Goal: Information Seeking & Learning: Learn about a topic

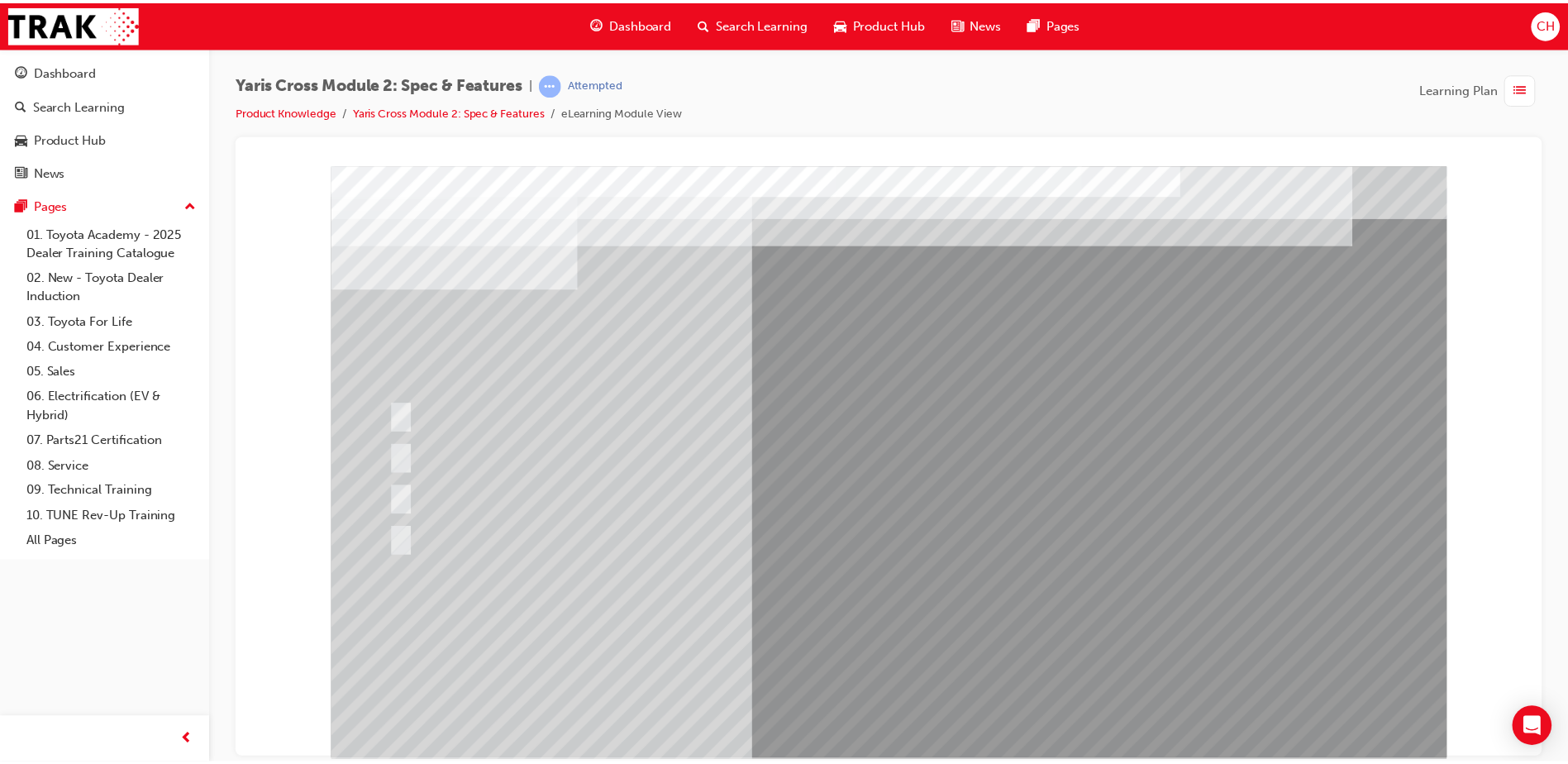
scroll to position [23, 0]
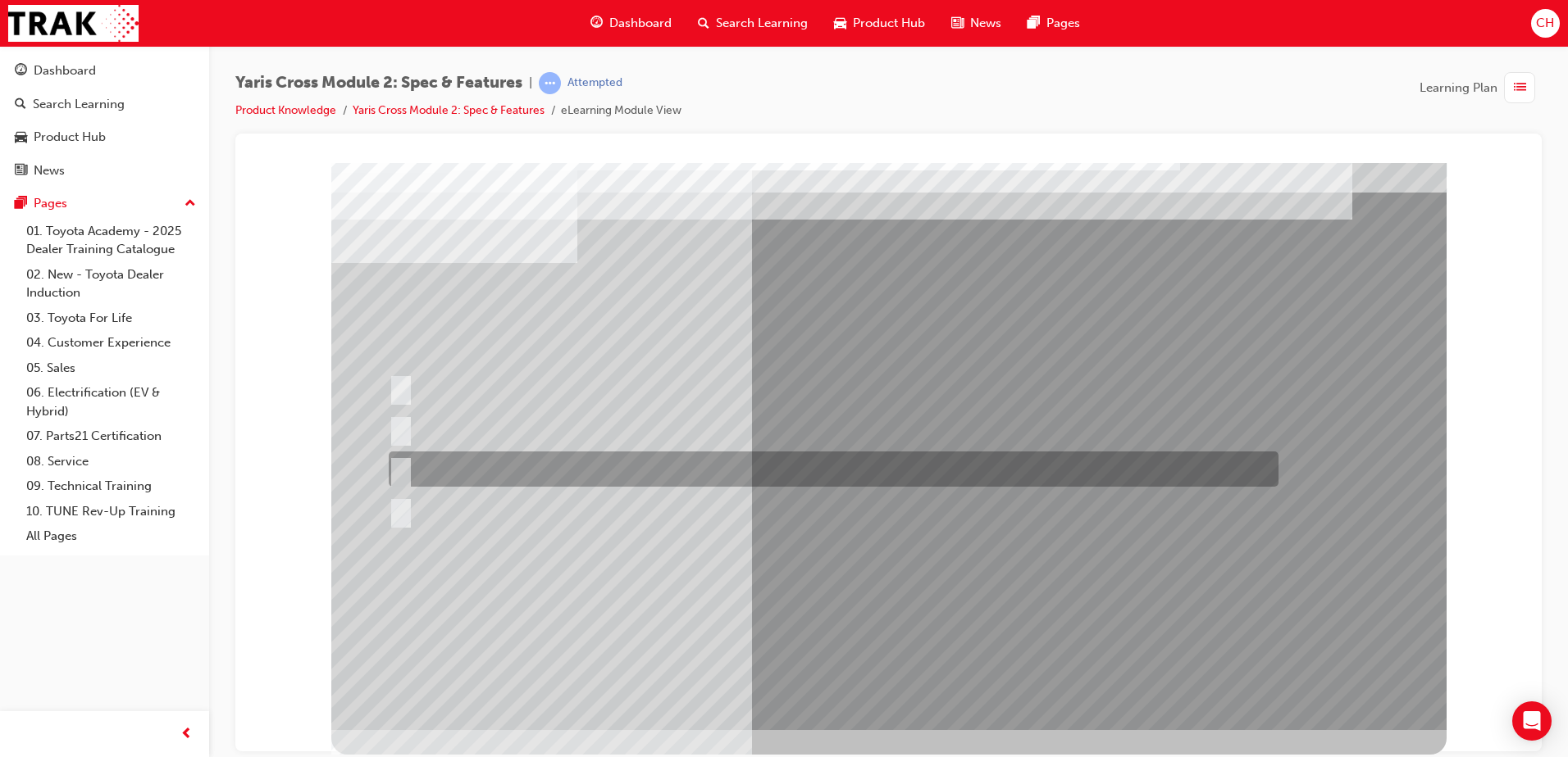
click at [517, 467] on div at bounding box center [829, 469] width 889 height 35
radio input "true"
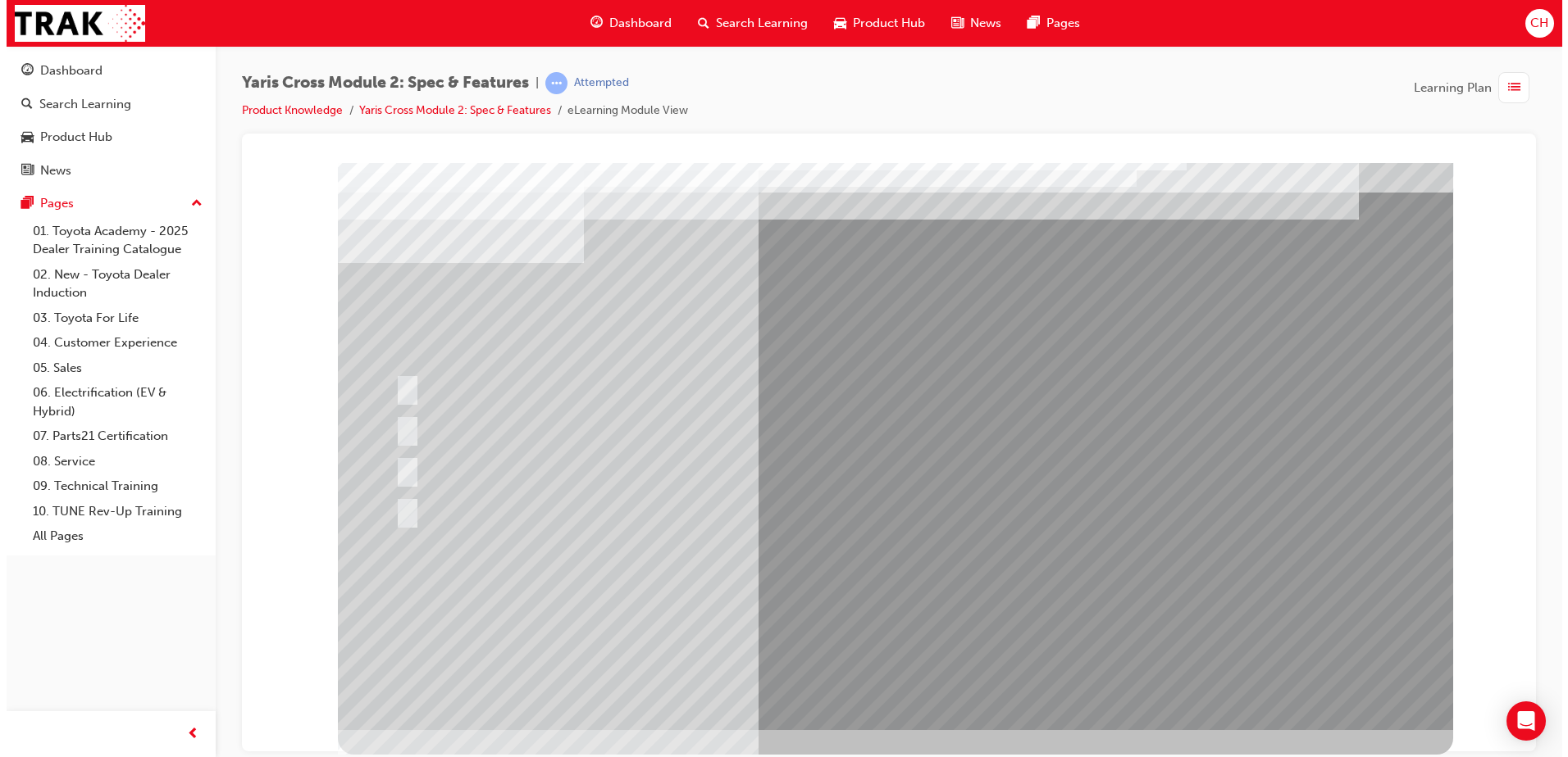
scroll to position [0, 0]
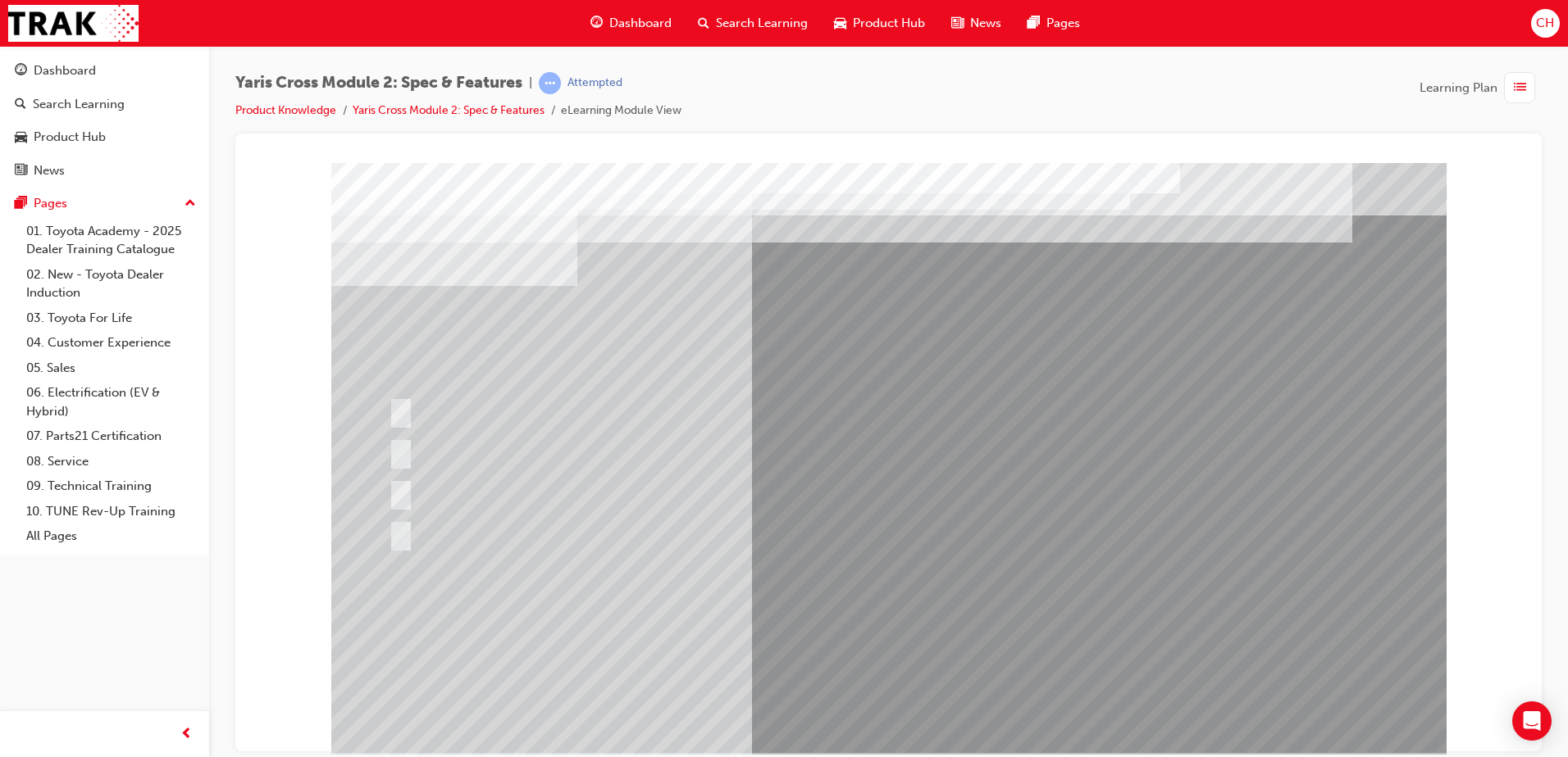
click at [902, 616] on div at bounding box center [888, 457] width 1115 height 590
click at [481, 527] on div at bounding box center [829, 533] width 889 height 35
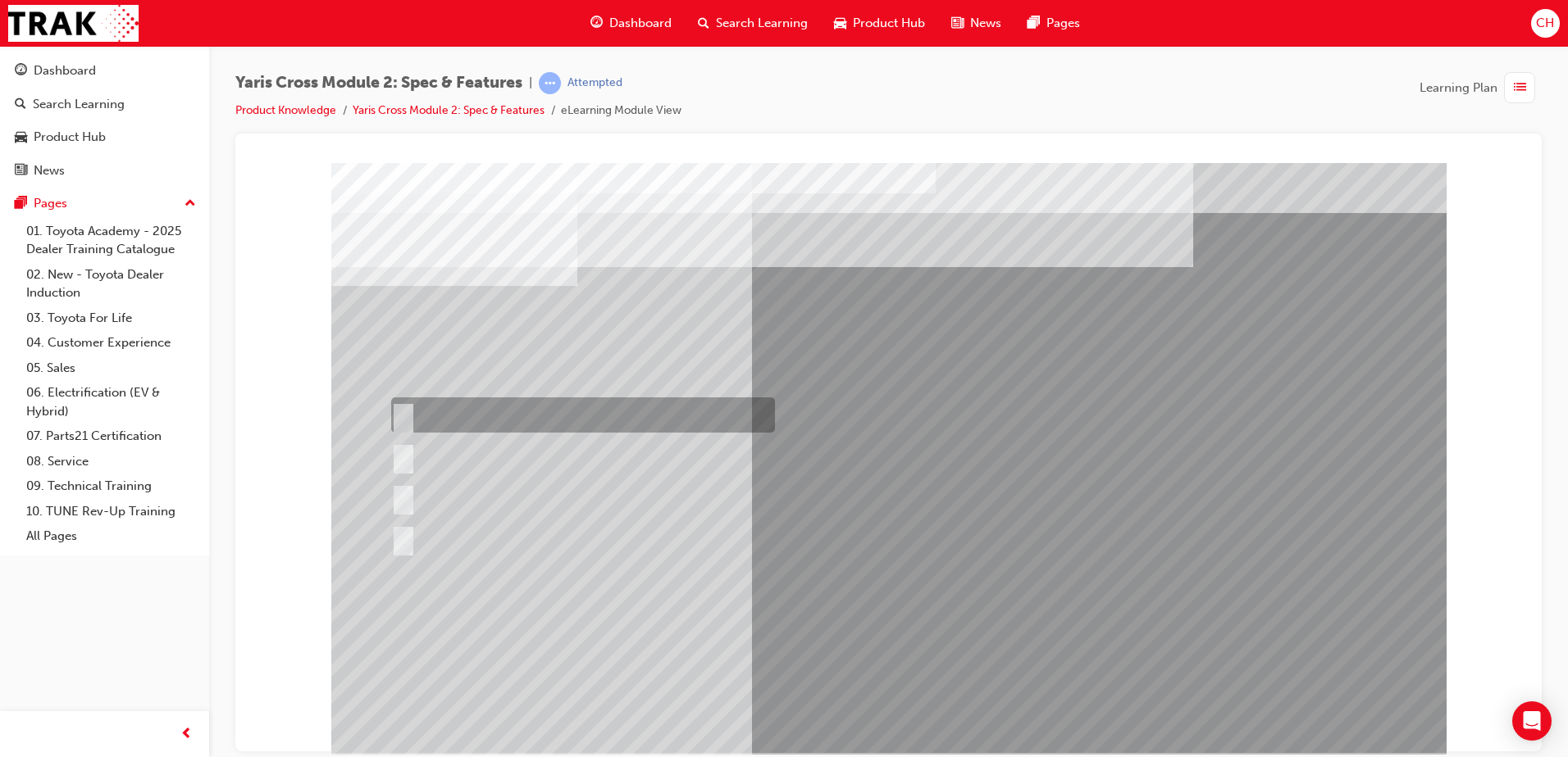
drag, startPoint x: 487, startPoint y: 410, endPoint x: 498, endPoint y: 412, distance: 11.2
click at [489, 410] on div at bounding box center [579, 415] width 384 height 35
radio input "true"
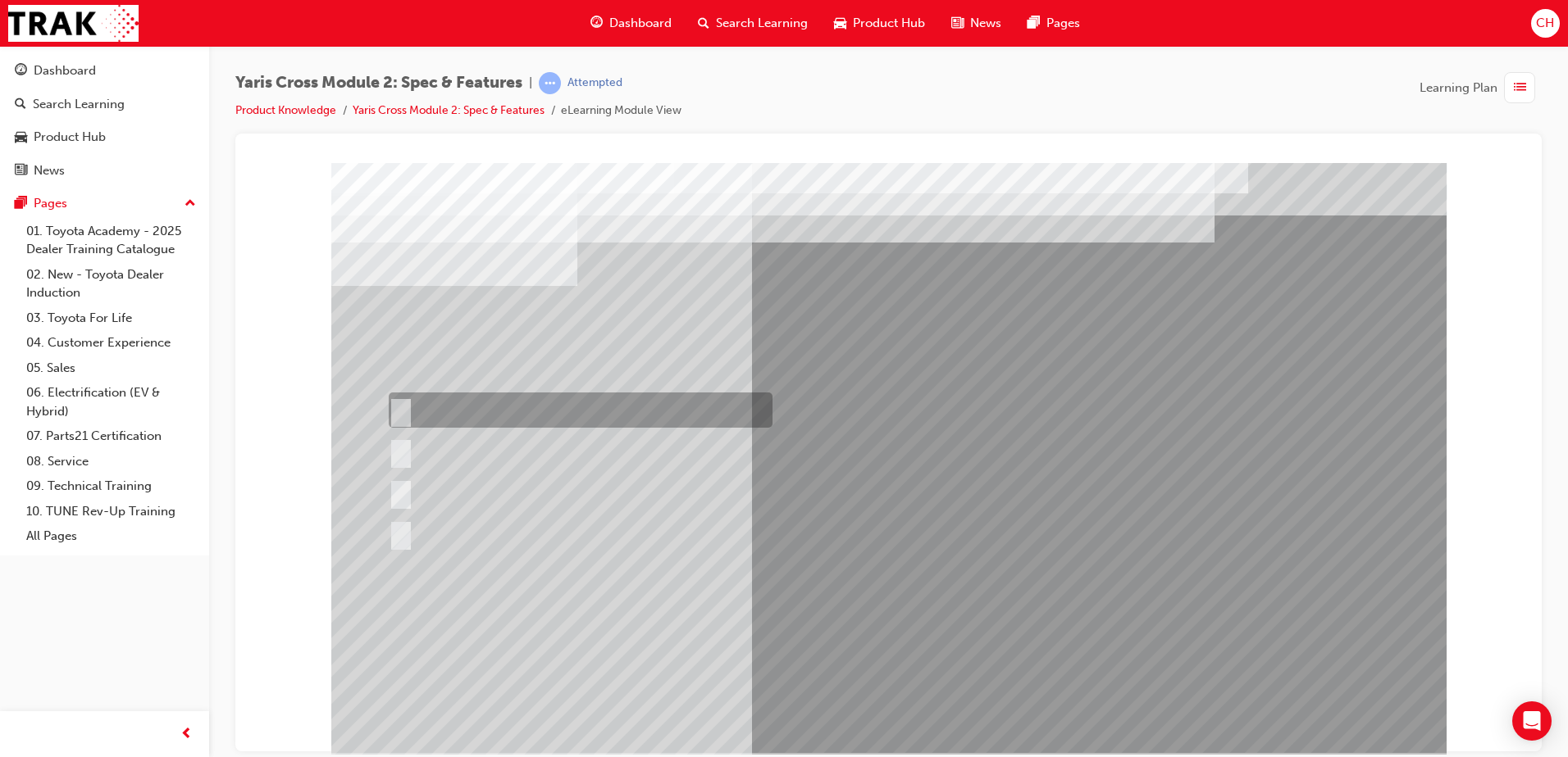
click at [557, 417] on div at bounding box center [576, 410] width 384 height 35
radio input "true"
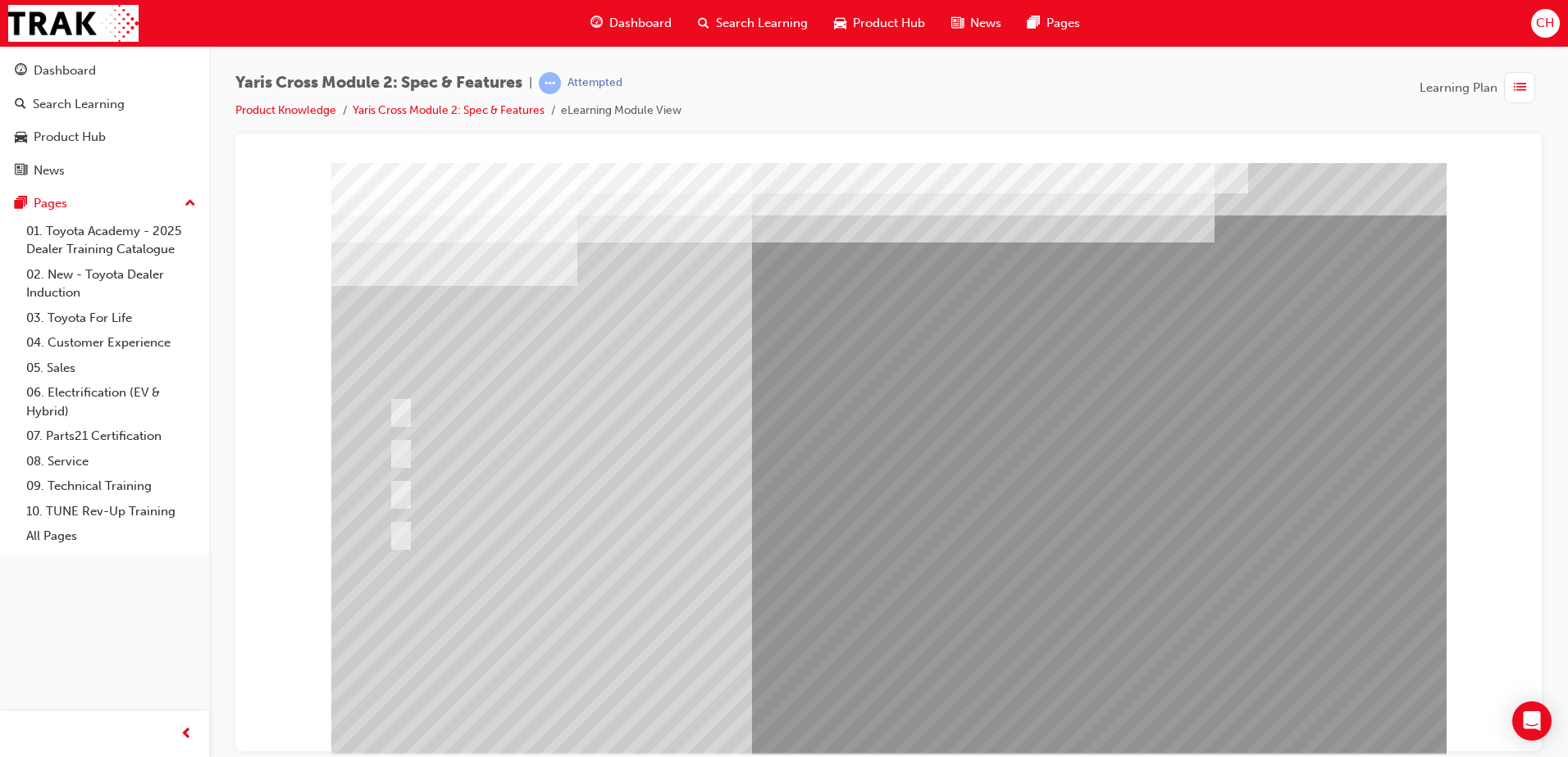
click at [863, 621] on div at bounding box center [888, 457] width 1115 height 590
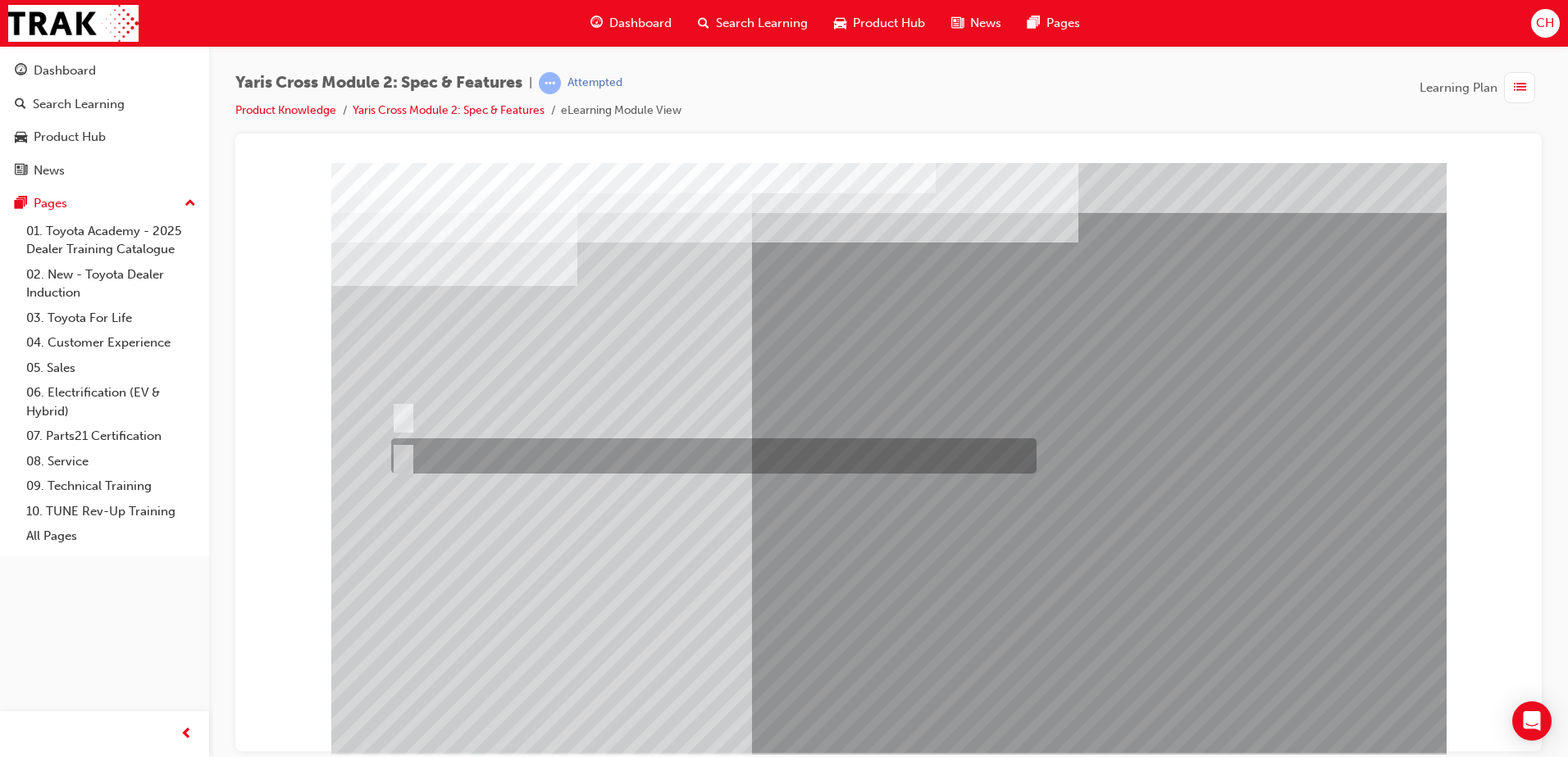
click at [459, 465] on div at bounding box center [710, 456] width 646 height 35
radio input "true"
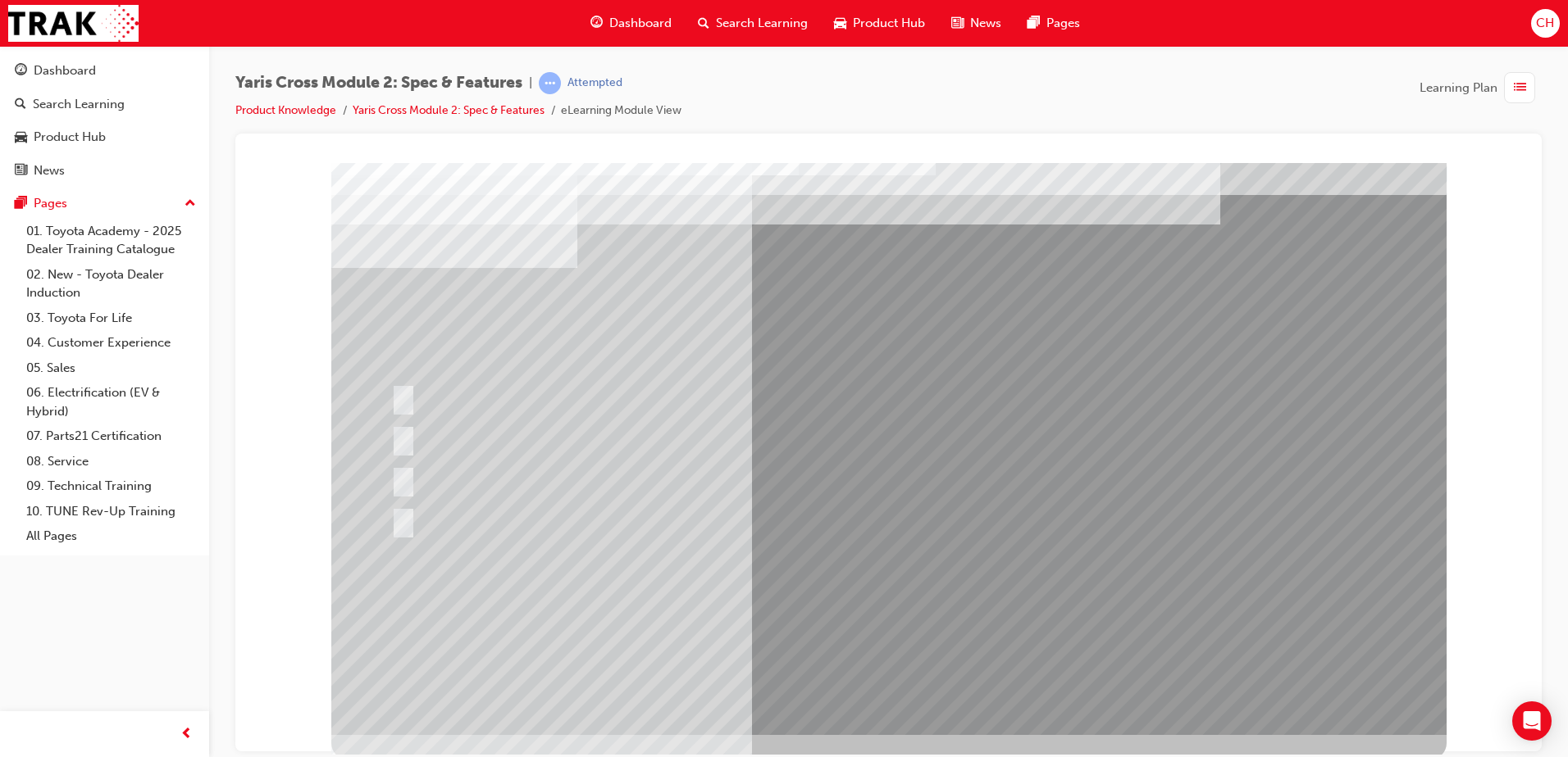
scroll to position [23, 0]
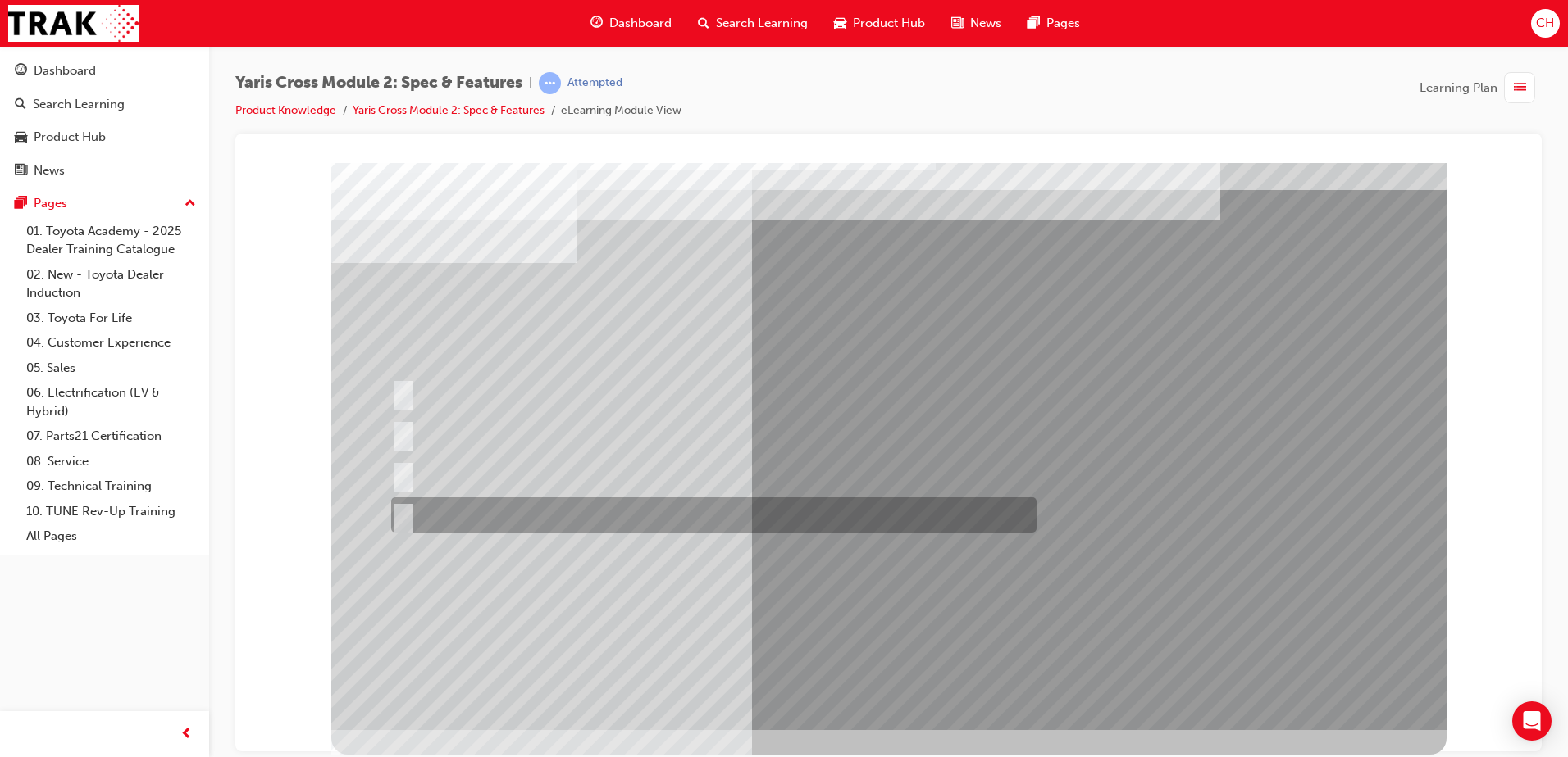
click at [501, 512] on div at bounding box center [710, 515] width 646 height 35
radio input "true"
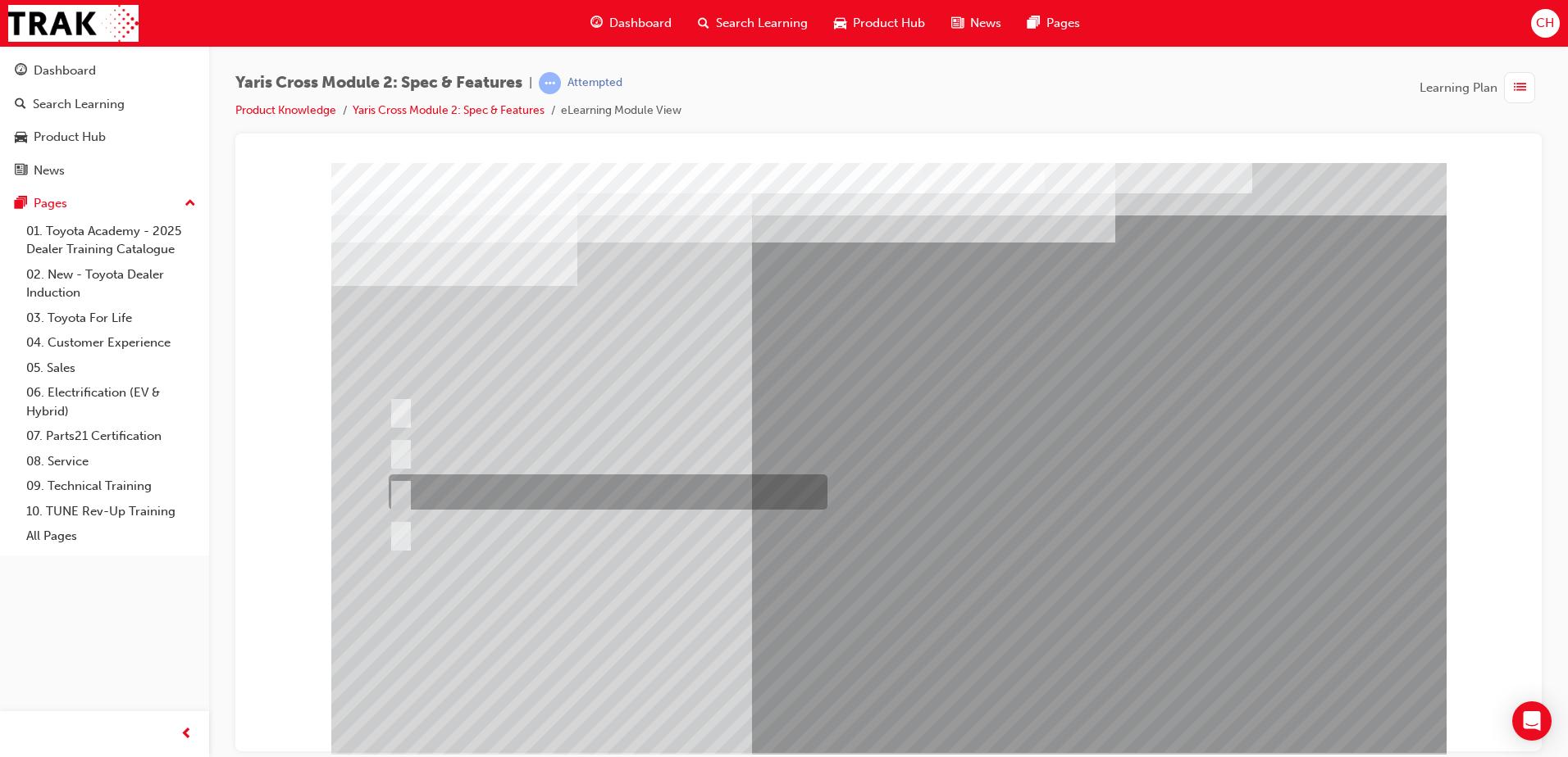
click at [486, 501] on div at bounding box center [604, 492] width 439 height 35
radio input "true"
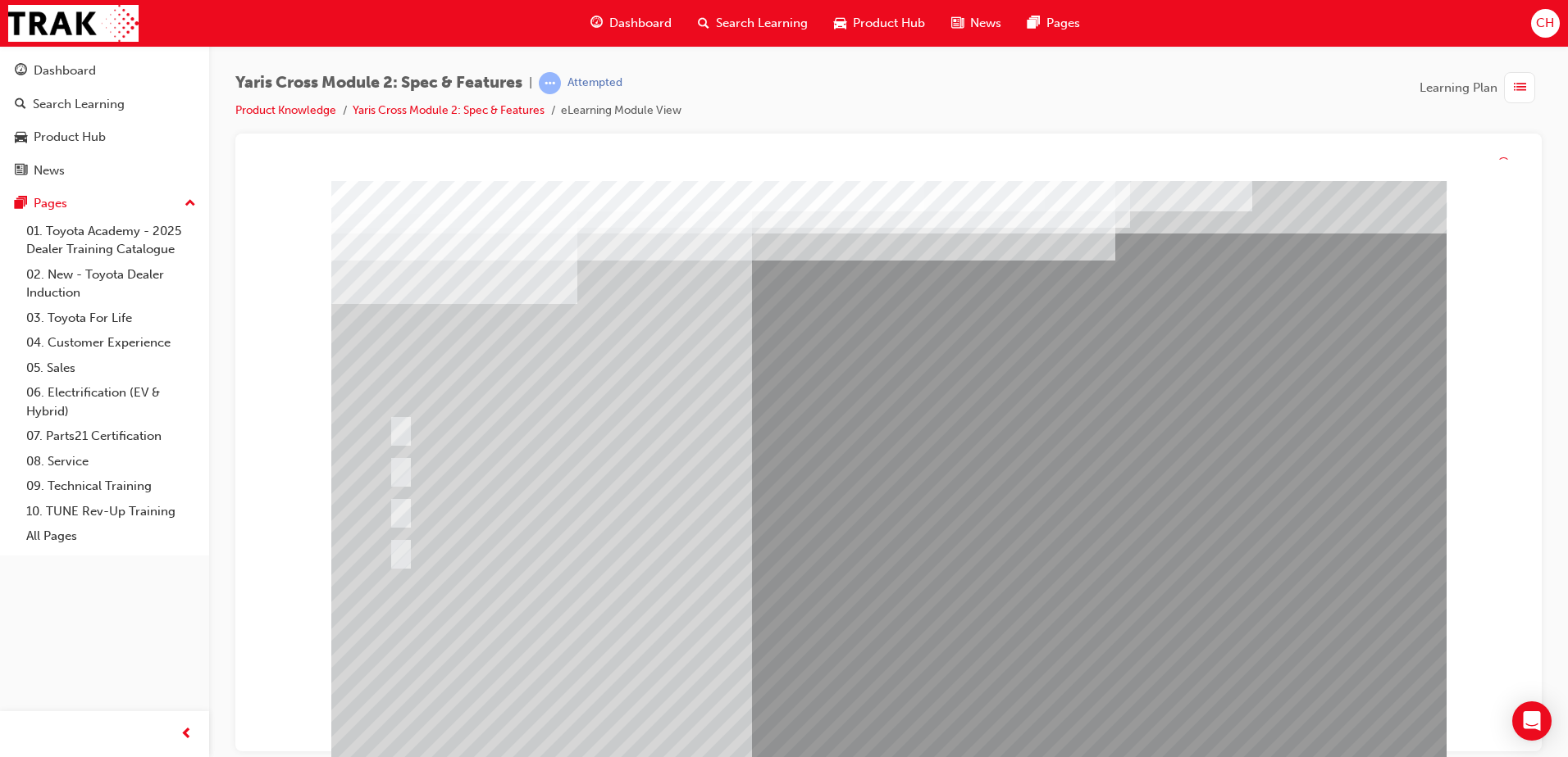
click at [767, 613] on div at bounding box center [888, 476] width 1115 height 590
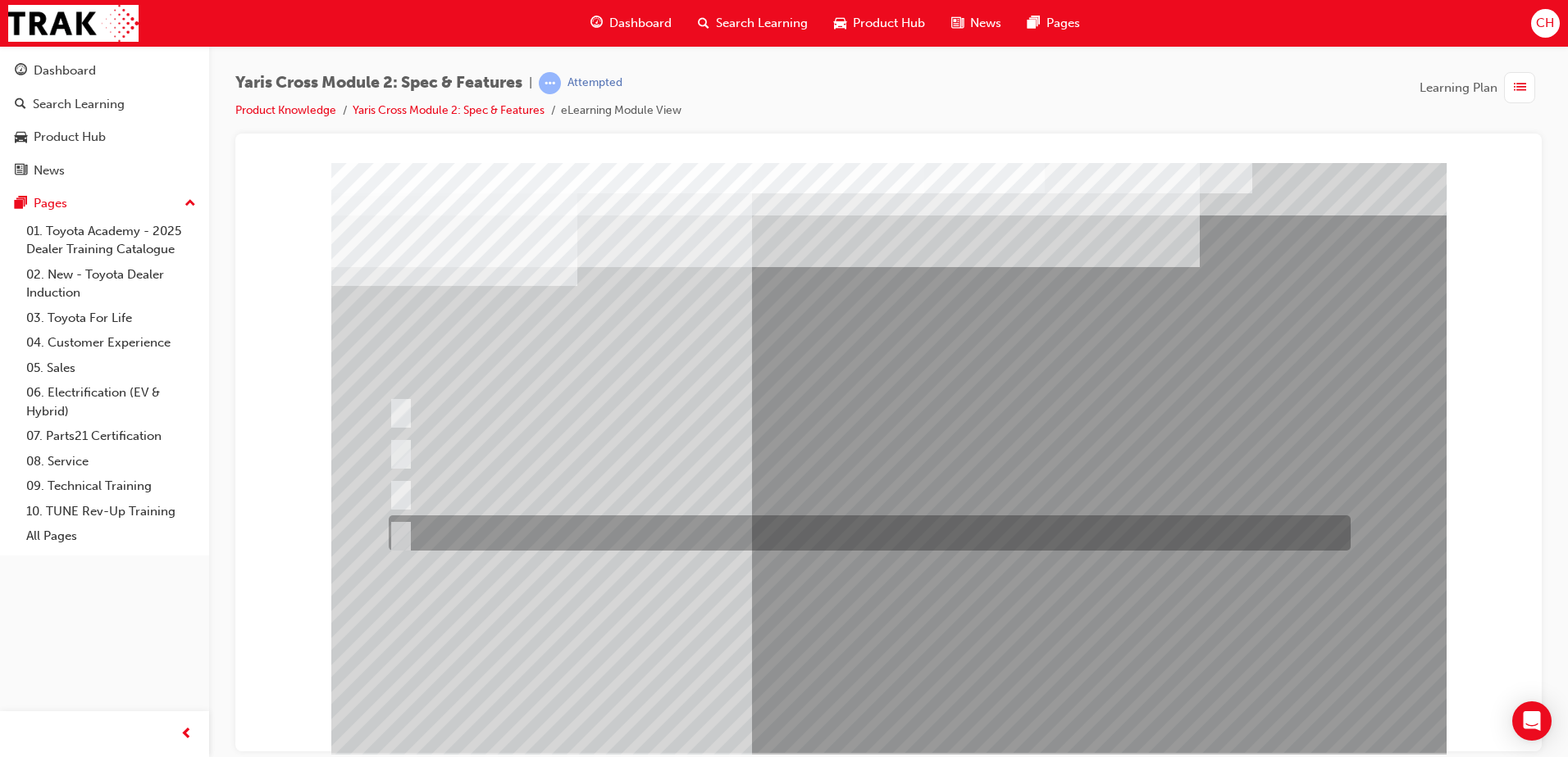
click at [506, 526] on div at bounding box center [865, 533] width 962 height 35
radio input "true"
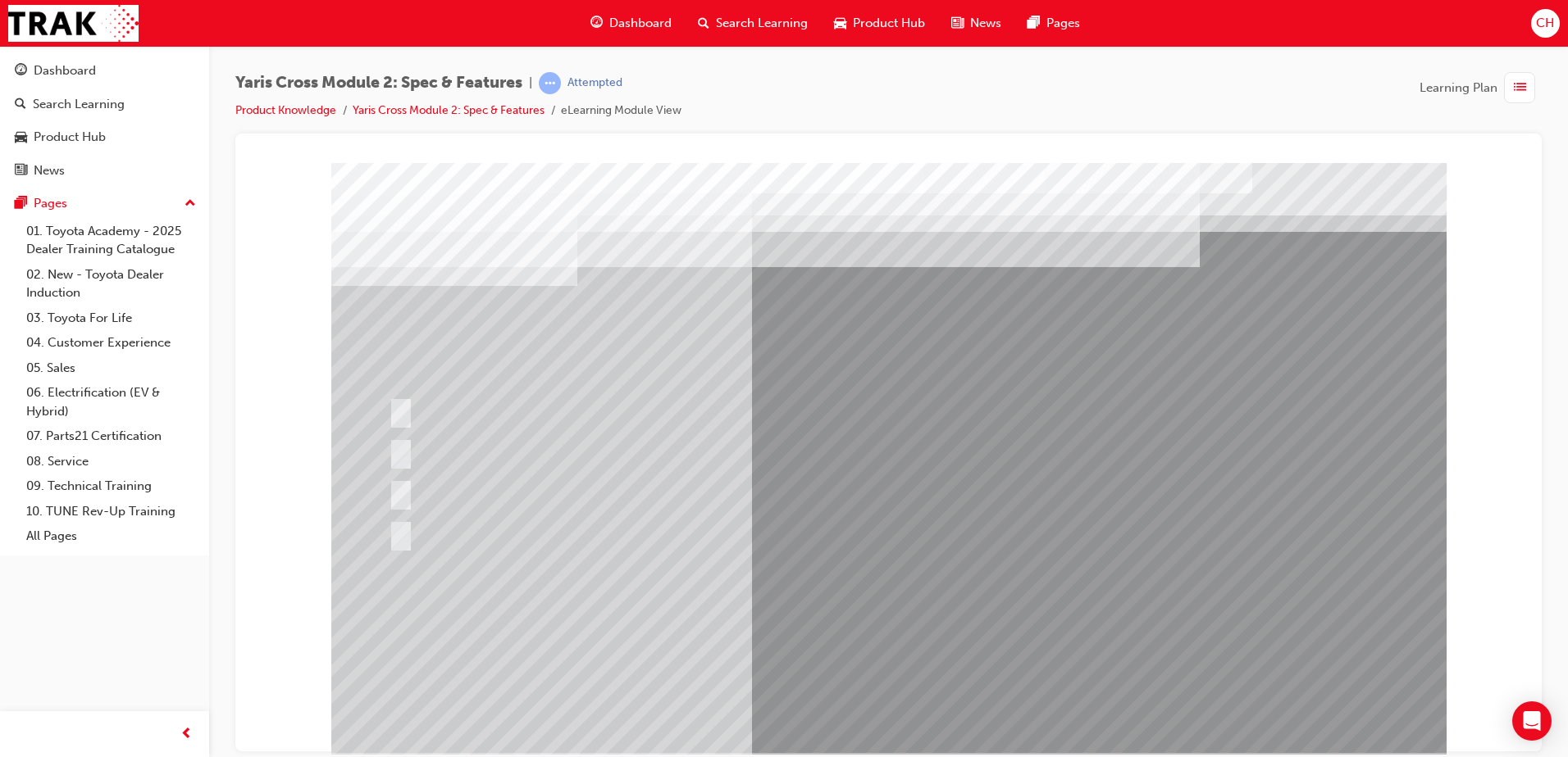
click at [918, 593] on div at bounding box center [888, 457] width 1115 height 590
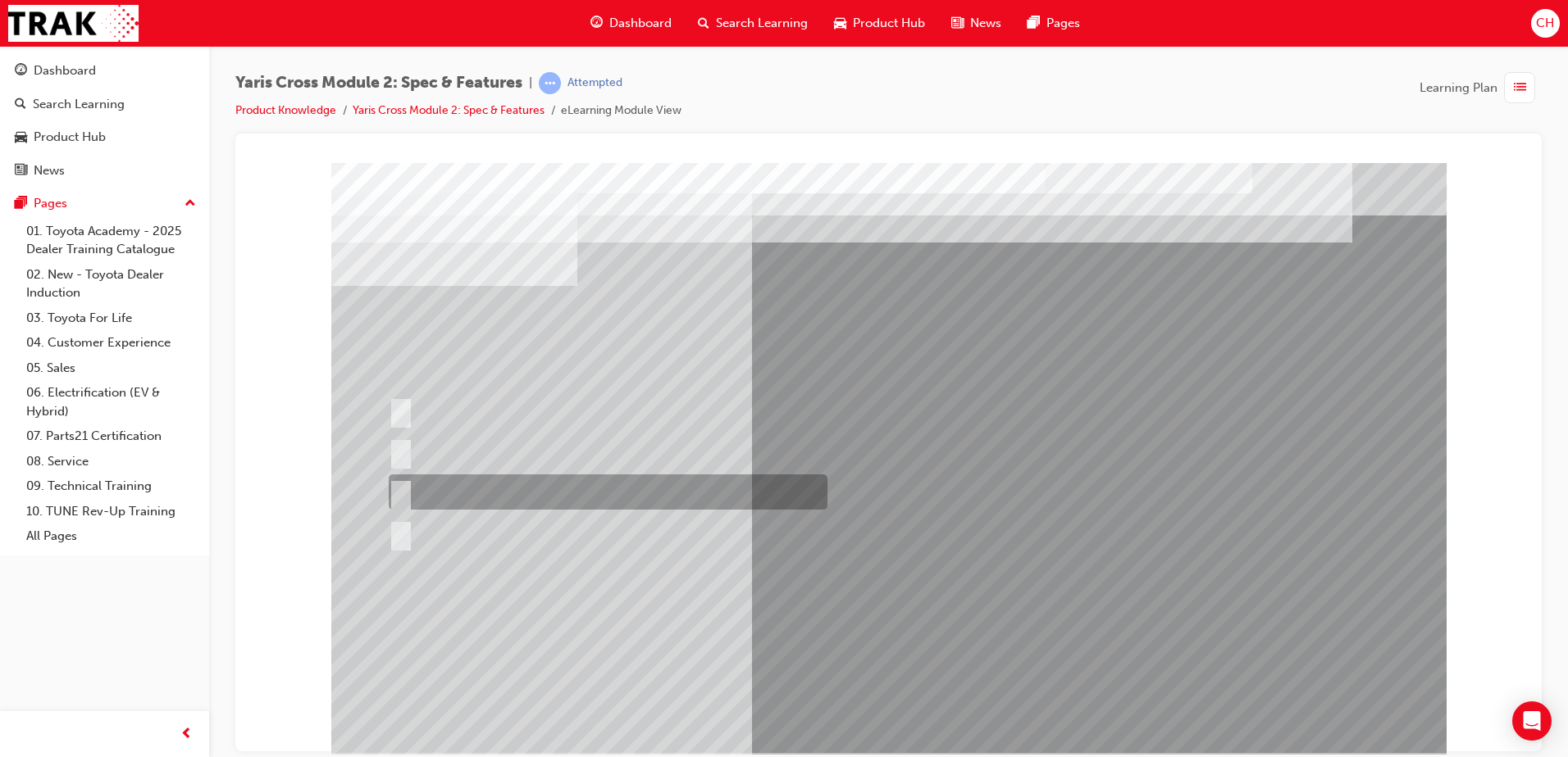
click at [534, 481] on div at bounding box center [604, 492] width 439 height 35
radio input "true"
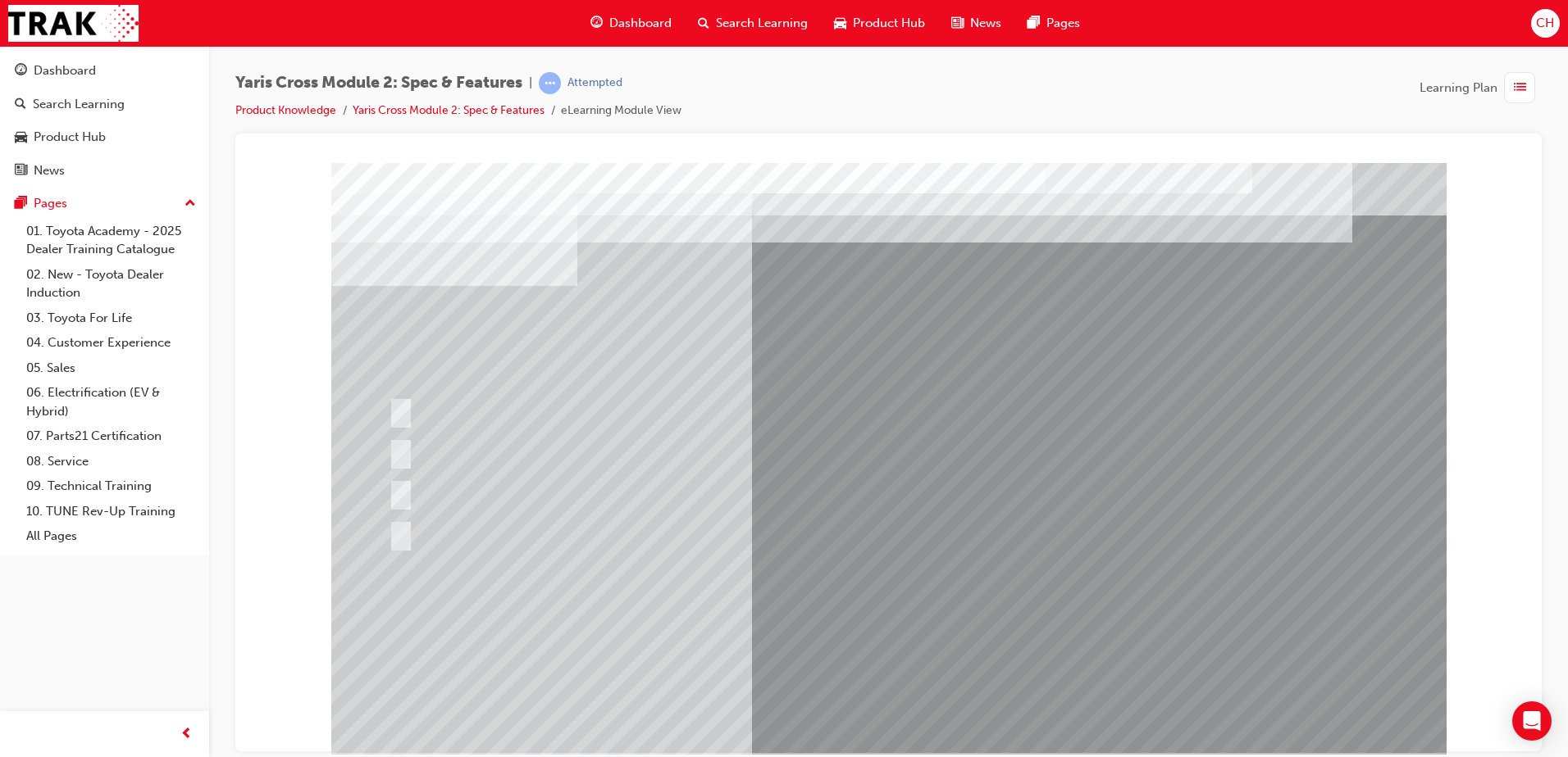
click at [819, 599] on div at bounding box center [888, 457] width 1115 height 590
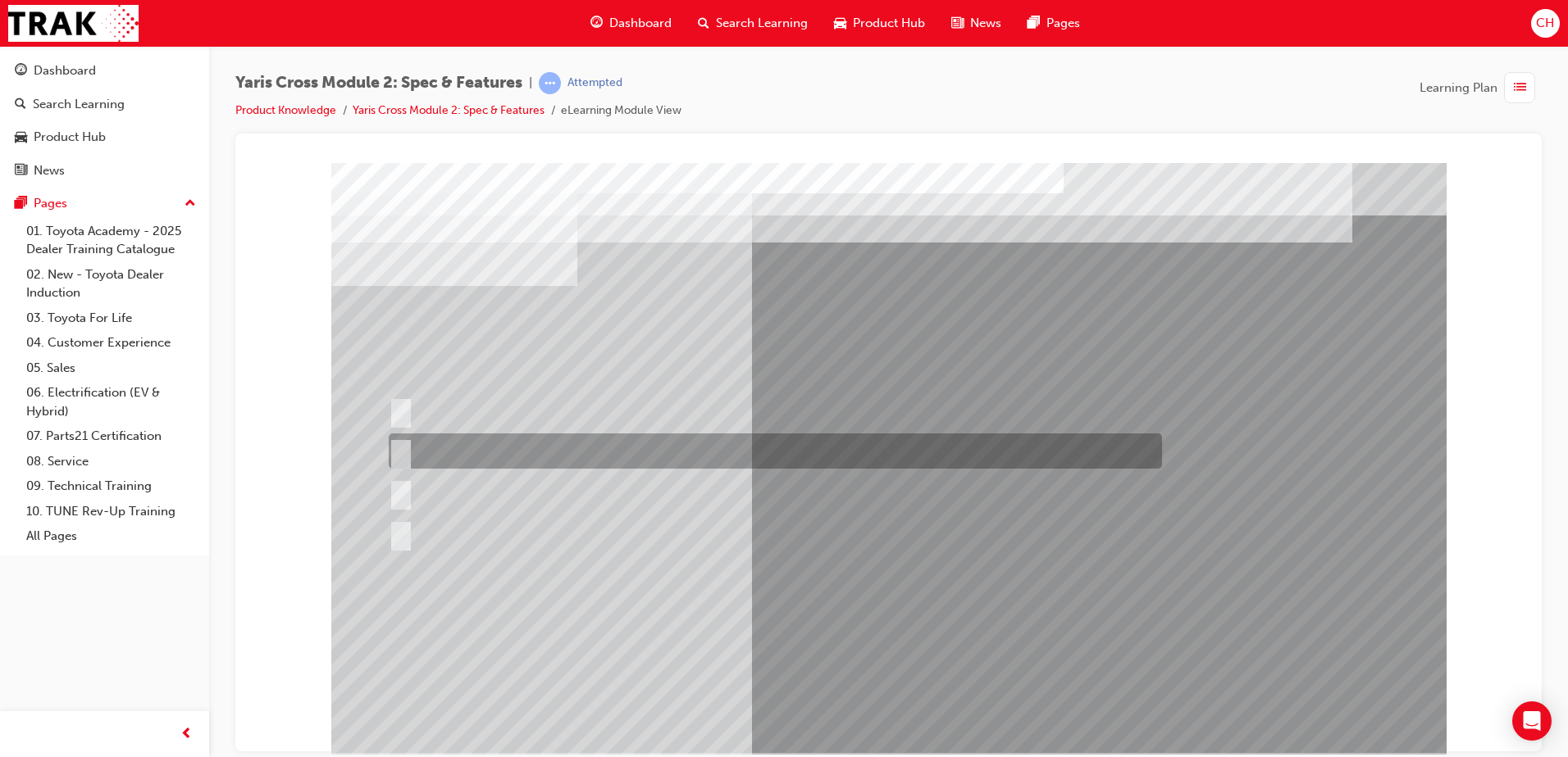
click at [637, 445] on div at bounding box center [771, 451] width 773 height 35
radio input "true"
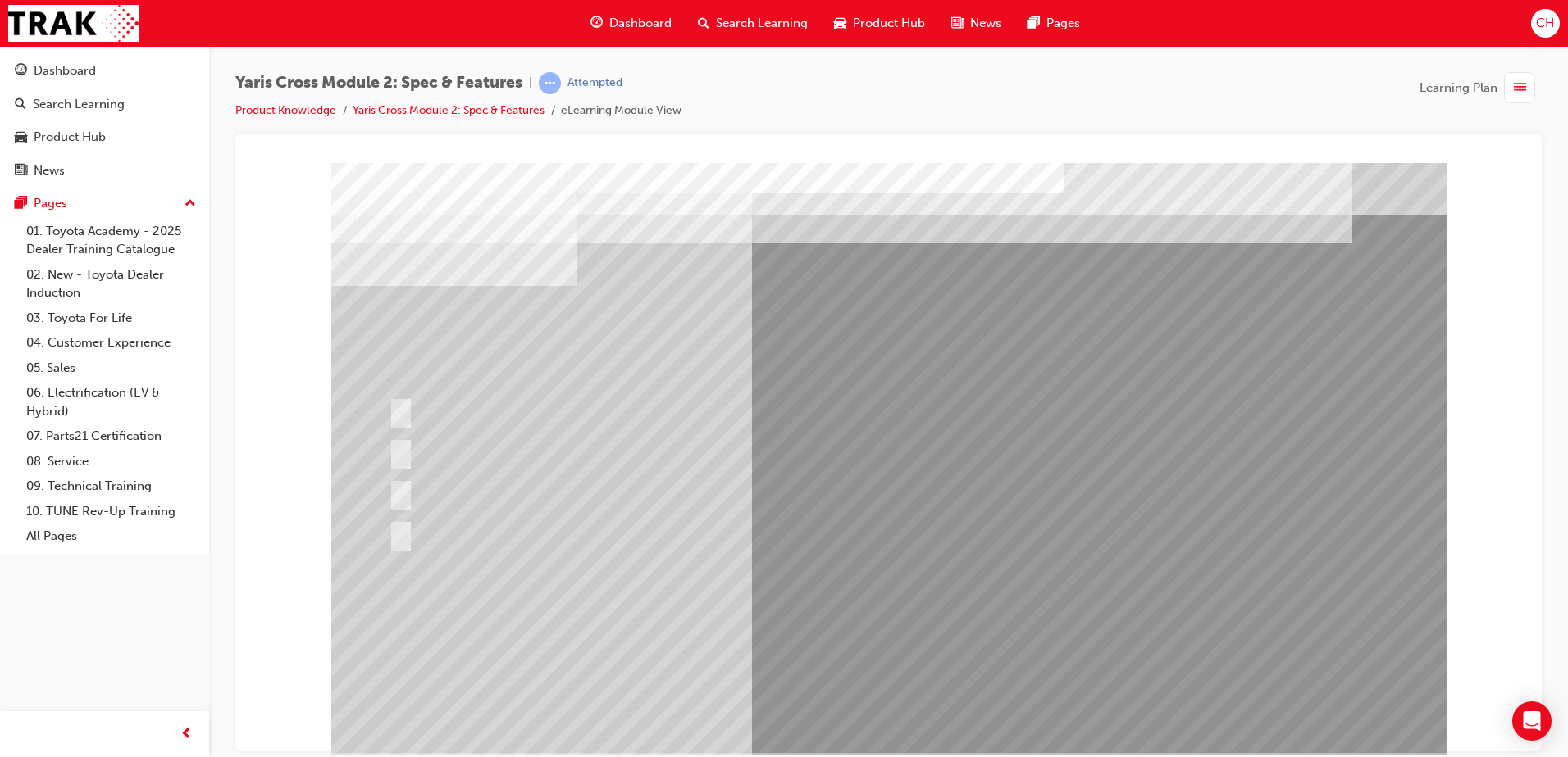
click at [889, 604] on div at bounding box center [888, 457] width 1115 height 590
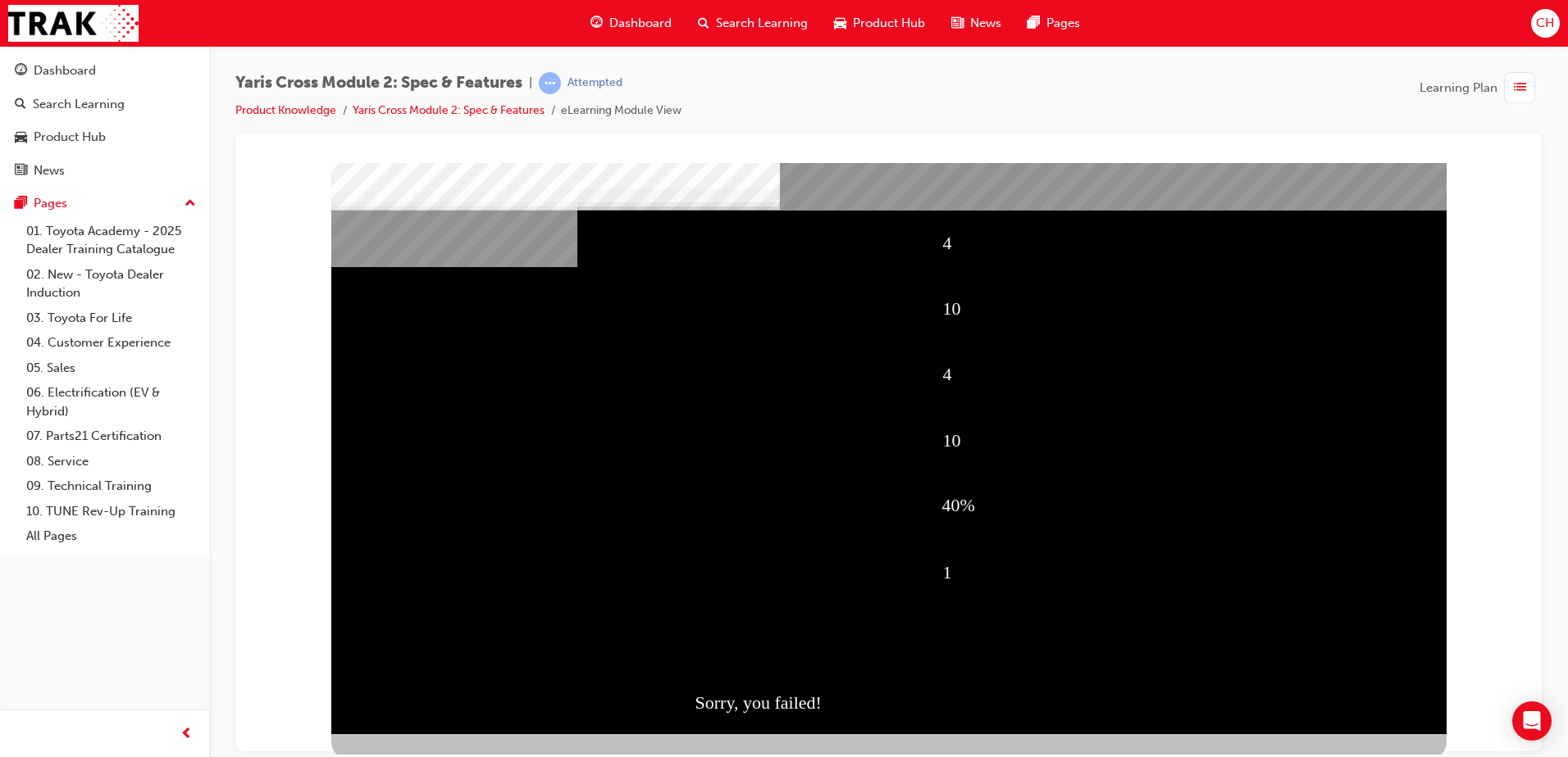
scroll to position [23, 0]
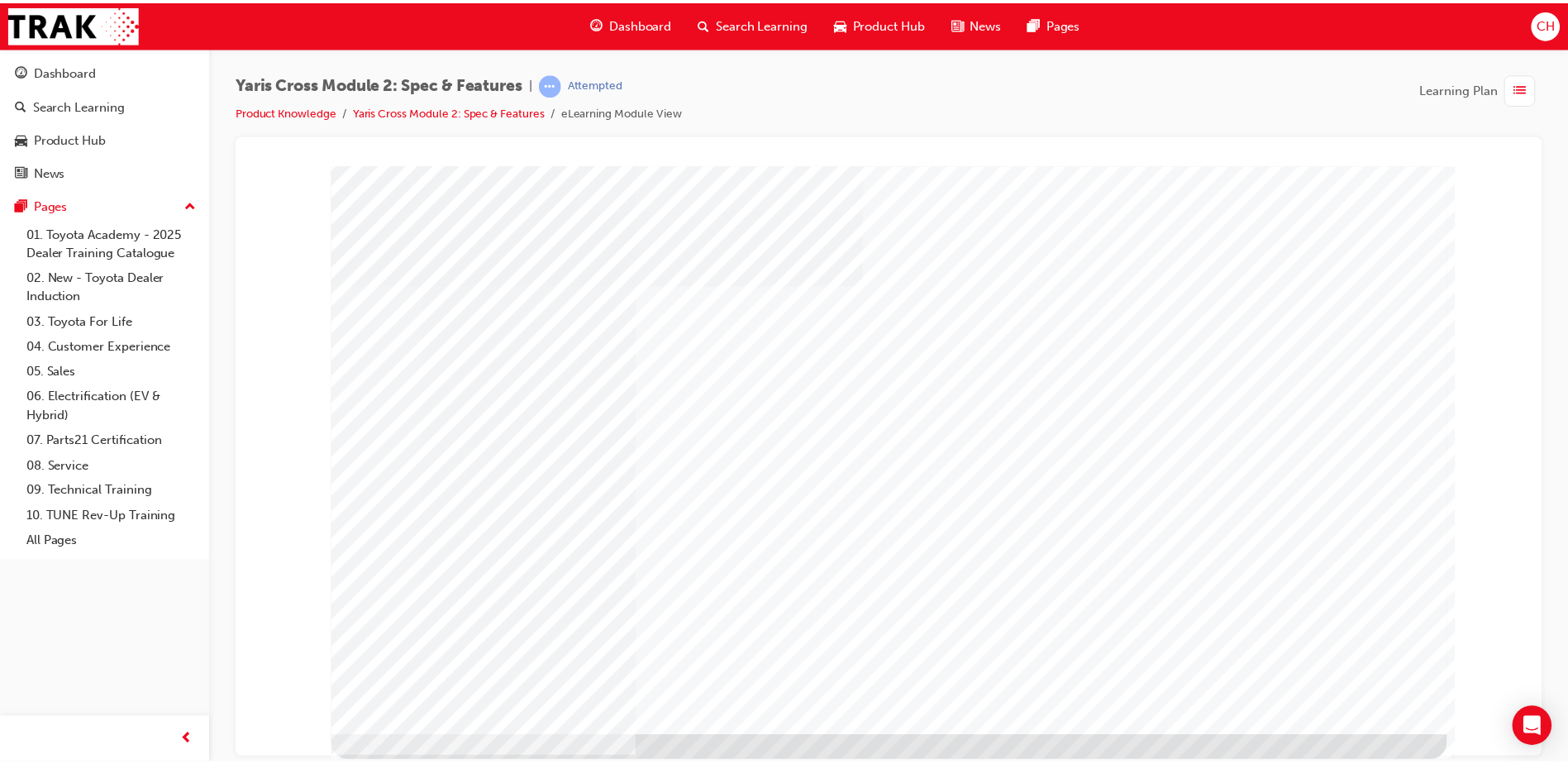
scroll to position [0, 0]
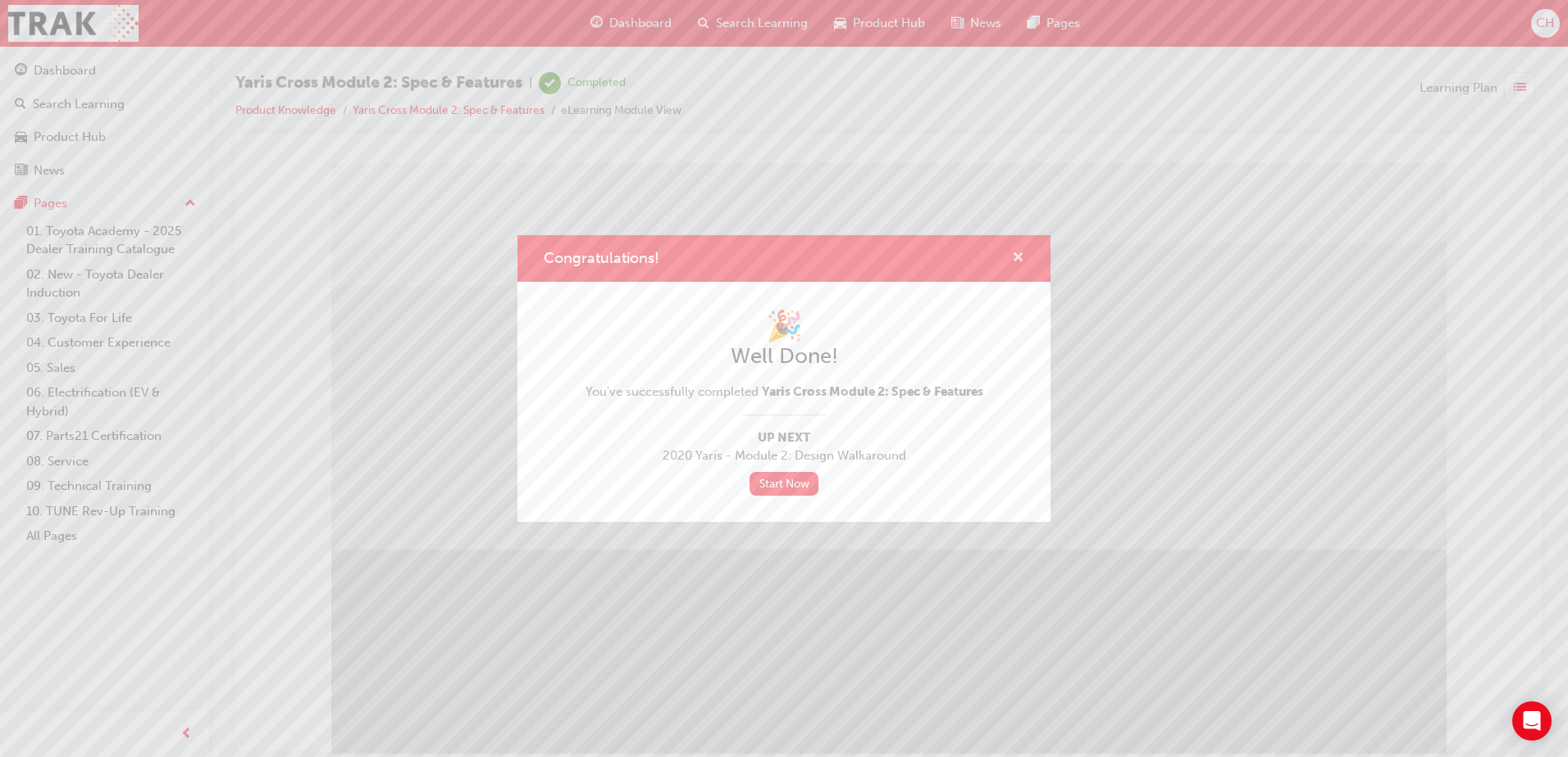
click at [1019, 257] on span "cross-icon" at bounding box center [1017, 259] width 12 height 15
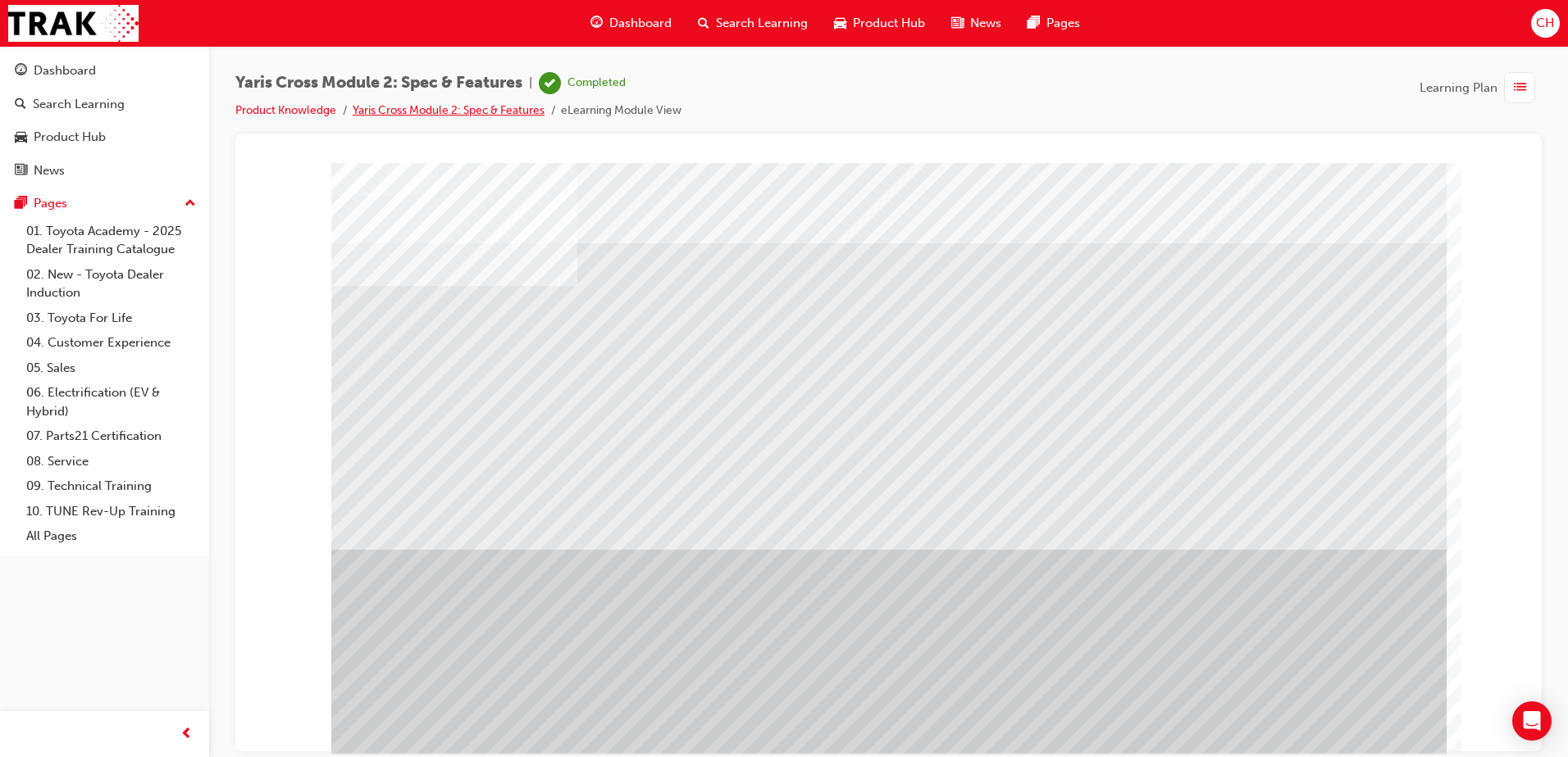
click at [421, 107] on link "Yaris Cross Module 2: Spec & Features" at bounding box center [448, 110] width 192 height 14
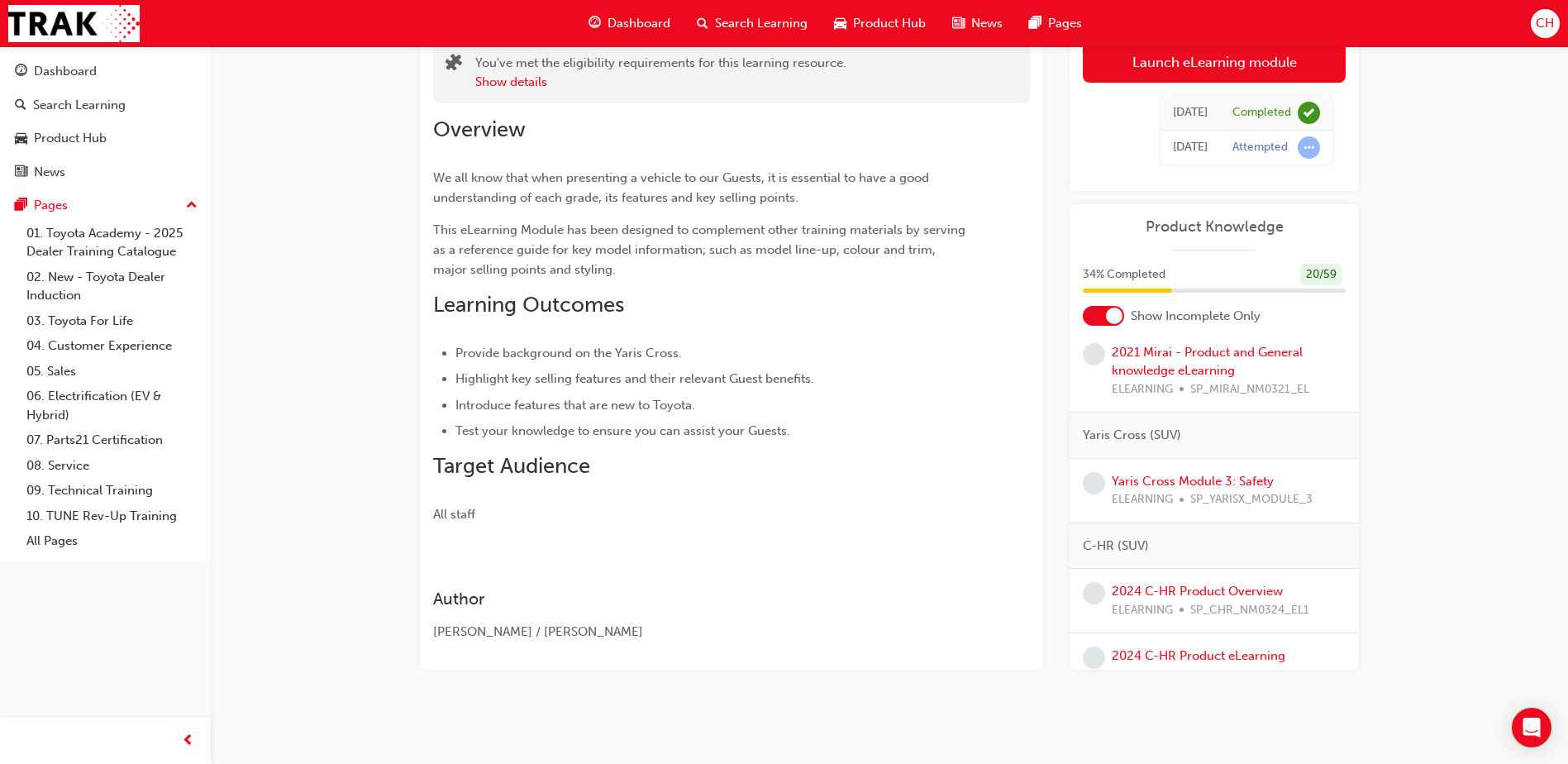
scroll to position [413, 0]
click at [1227, 480] on link "Yaris Cross Module 3: Safety" at bounding box center [1193, 480] width 162 height 15
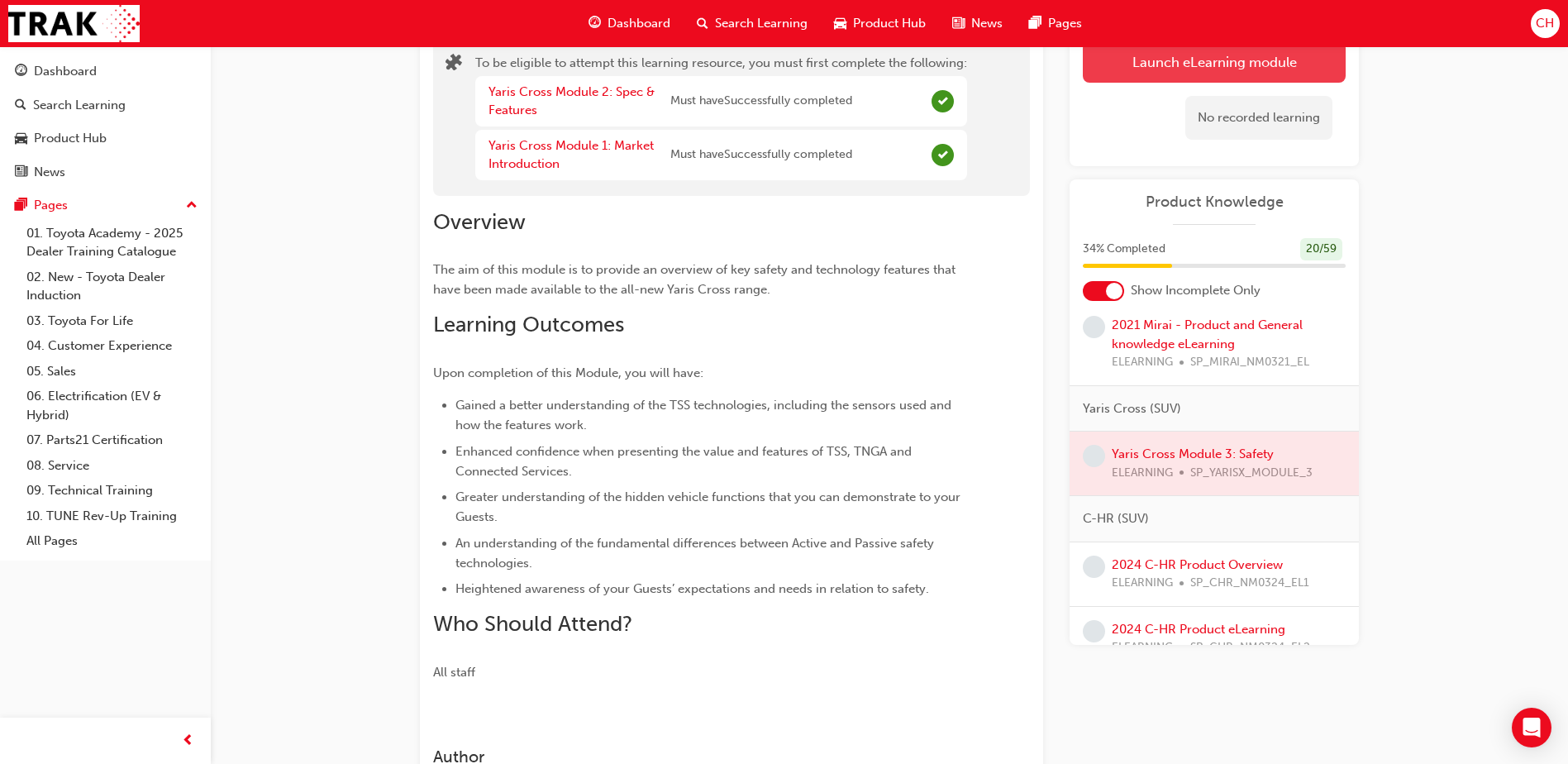
click at [1178, 75] on button "Launch eLearning module" at bounding box center [1214, 61] width 263 height 41
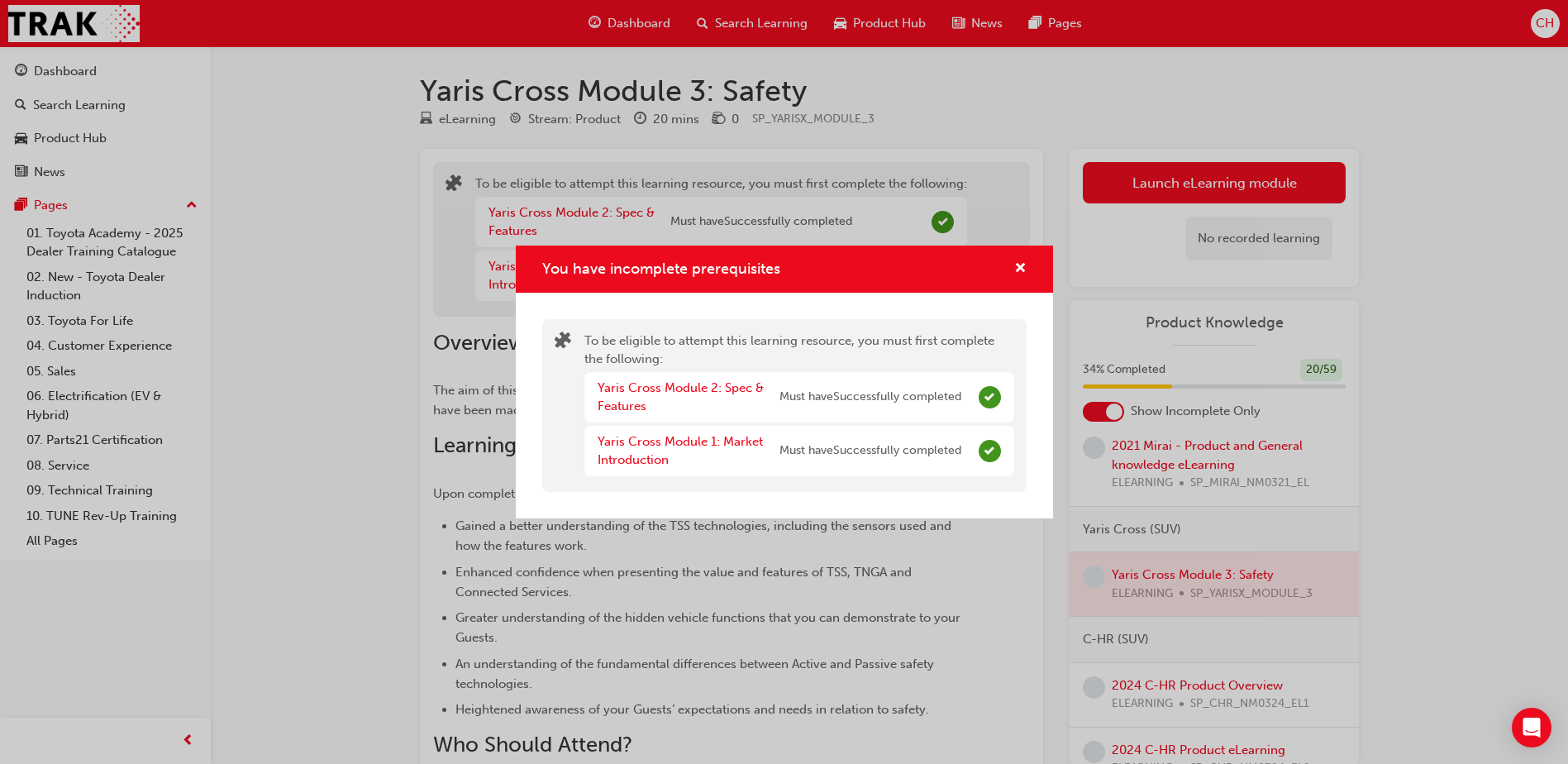
click at [988, 401] on span "Complete" at bounding box center [990, 397] width 22 height 22
click at [1022, 264] on span "cross-icon" at bounding box center [1020, 270] width 12 height 15
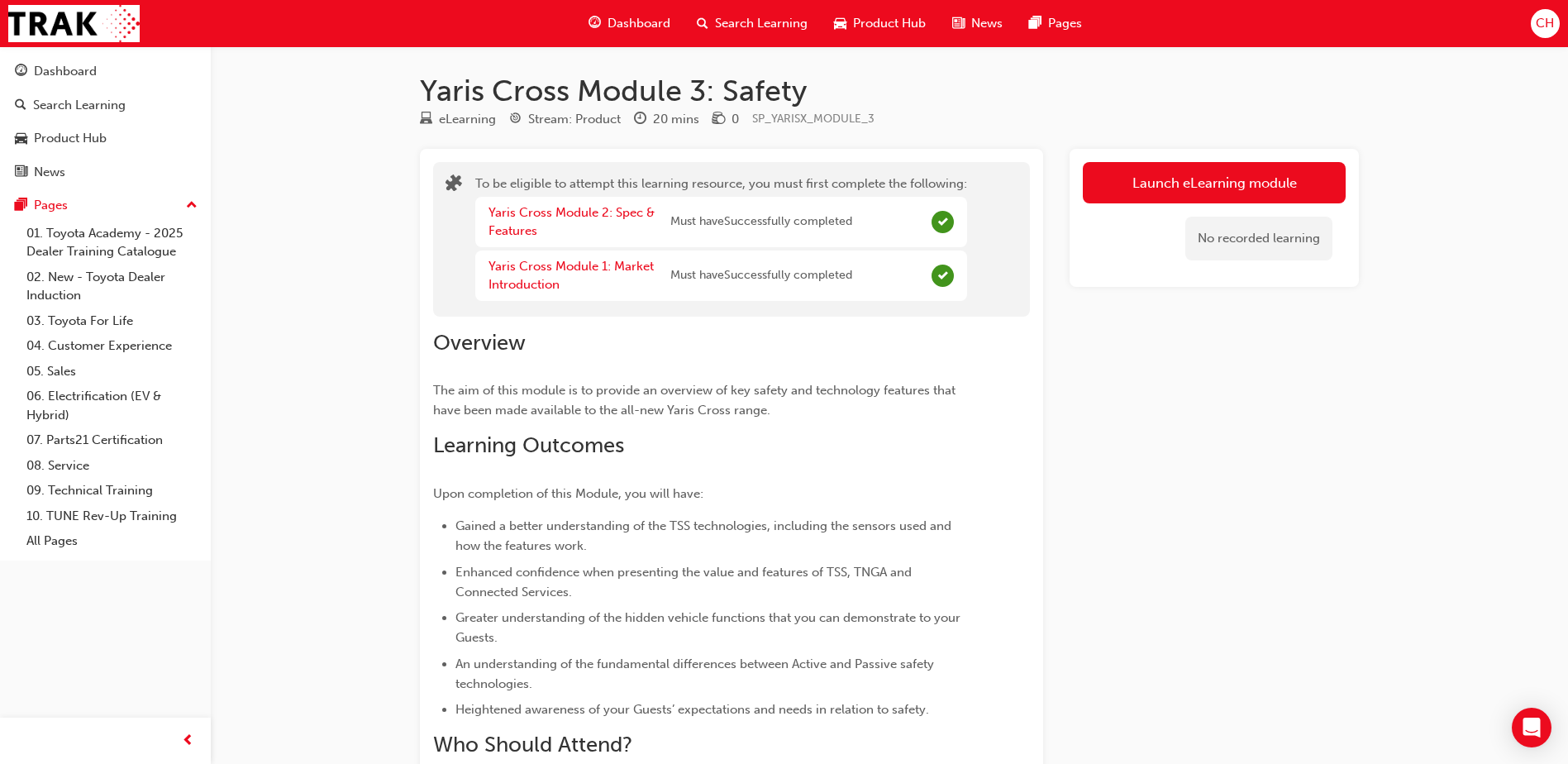
drag, startPoint x: 948, startPoint y: 227, endPoint x: 832, endPoint y: 227, distance: 116.0
click at [947, 226] on span "Complete" at bounding box center [943, 222] width 22 height 22
click at [602, 221] on div "Yaris Cross Module 2: Spec & Features" at bounding box center [579, 222] width 182 height 37
click at [602, 220] on link "Yaris Cross Module 2: Spec & Features" at bounding box center [571, 221] width 166 height 34
click at [947, 280] on span "Complete" at bounding box center [943, 275] width 22 height 22
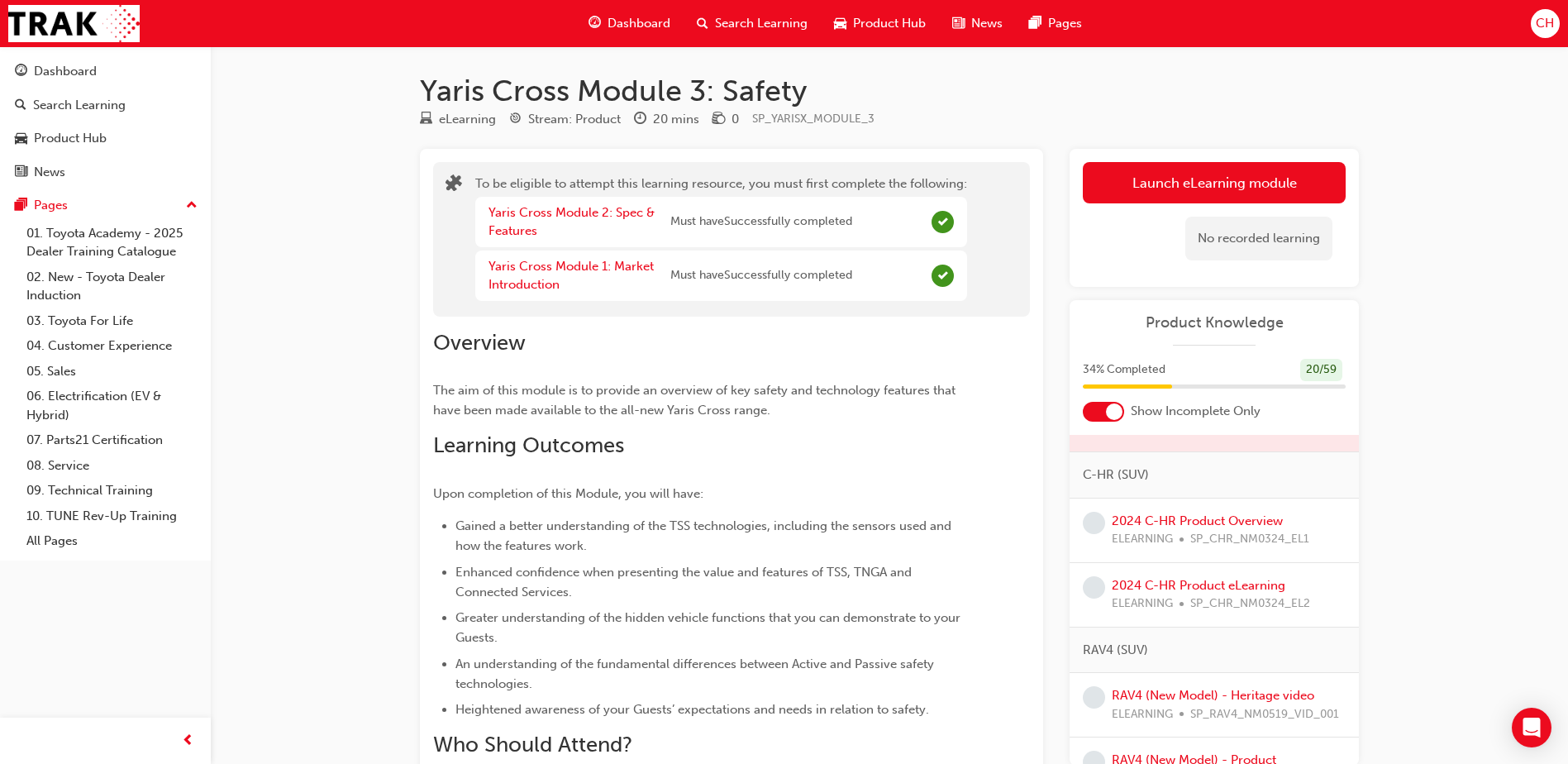
scroll to position [579, 0]
click at [1208, 195] on button "Launch eLearning module" at bounding box center [1214, 182] width 263 height 41
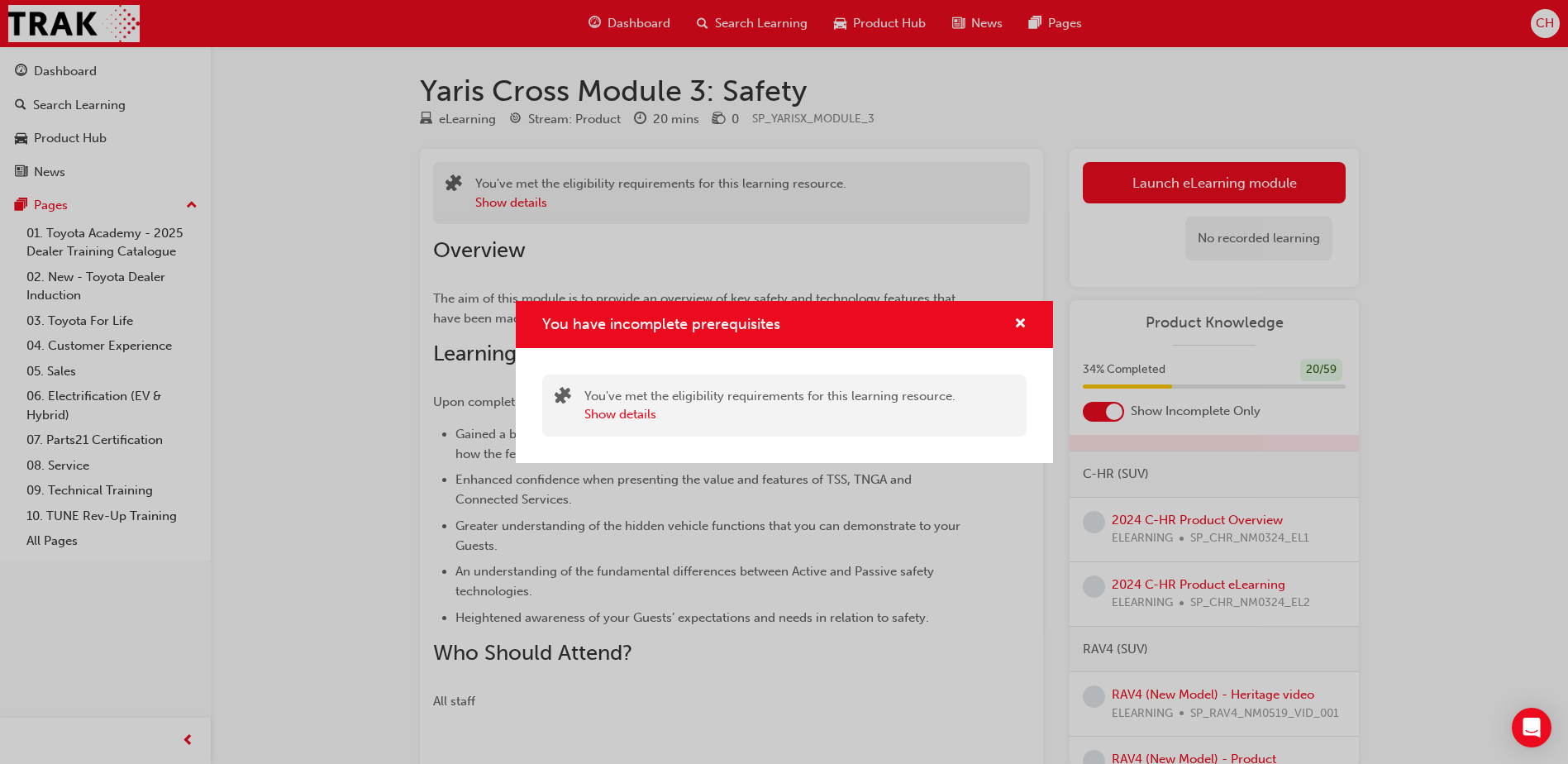
click at [1211, 187] on div "You have incomplete prerequisites You've met the eligibility requirements for t…" at bounding box center [784, 382] width 1568 height 764
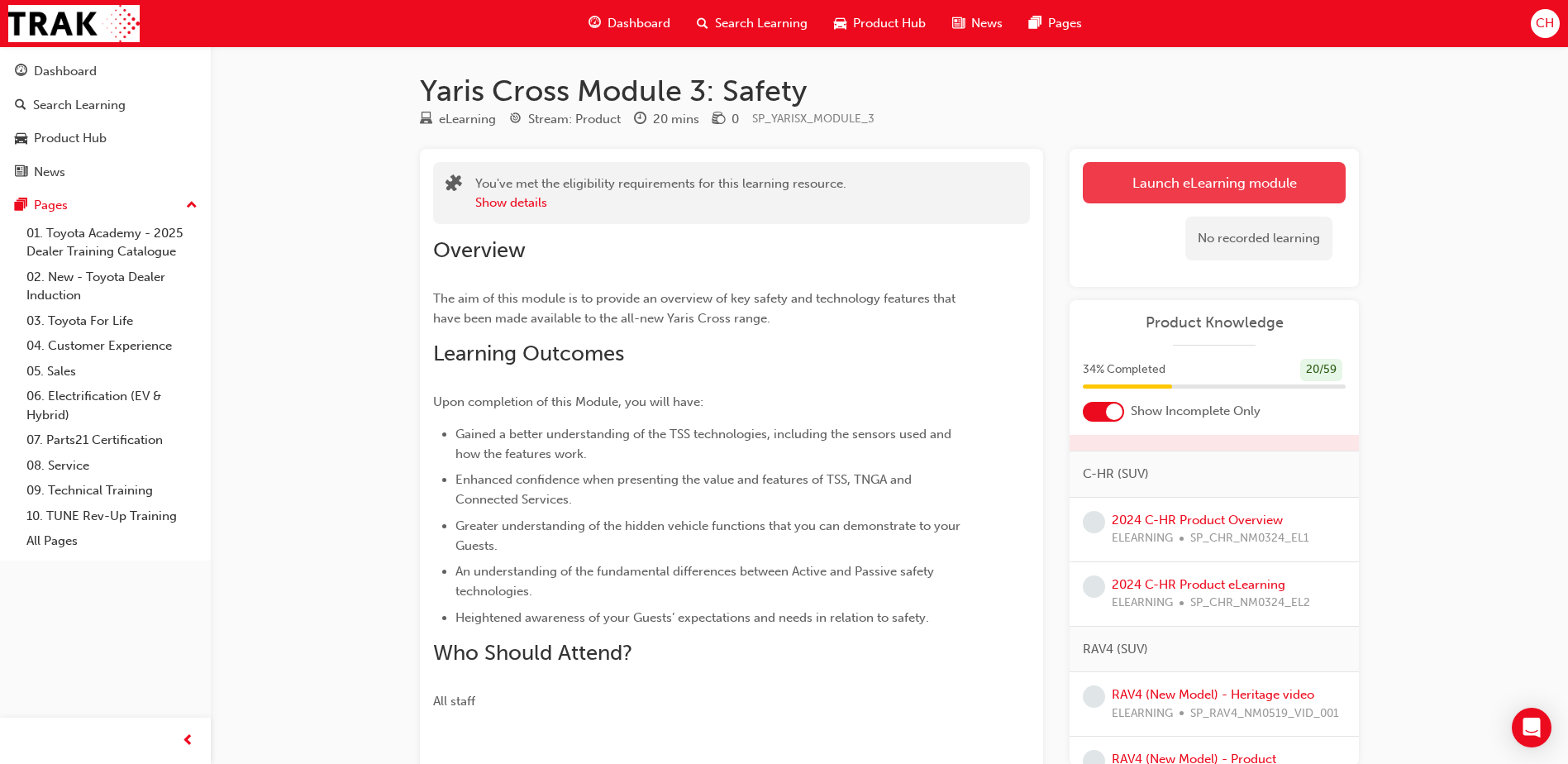
click at [1135, 183] on button "Launch eLearning module" at bounding box center [1214, 182] width 263 height 41
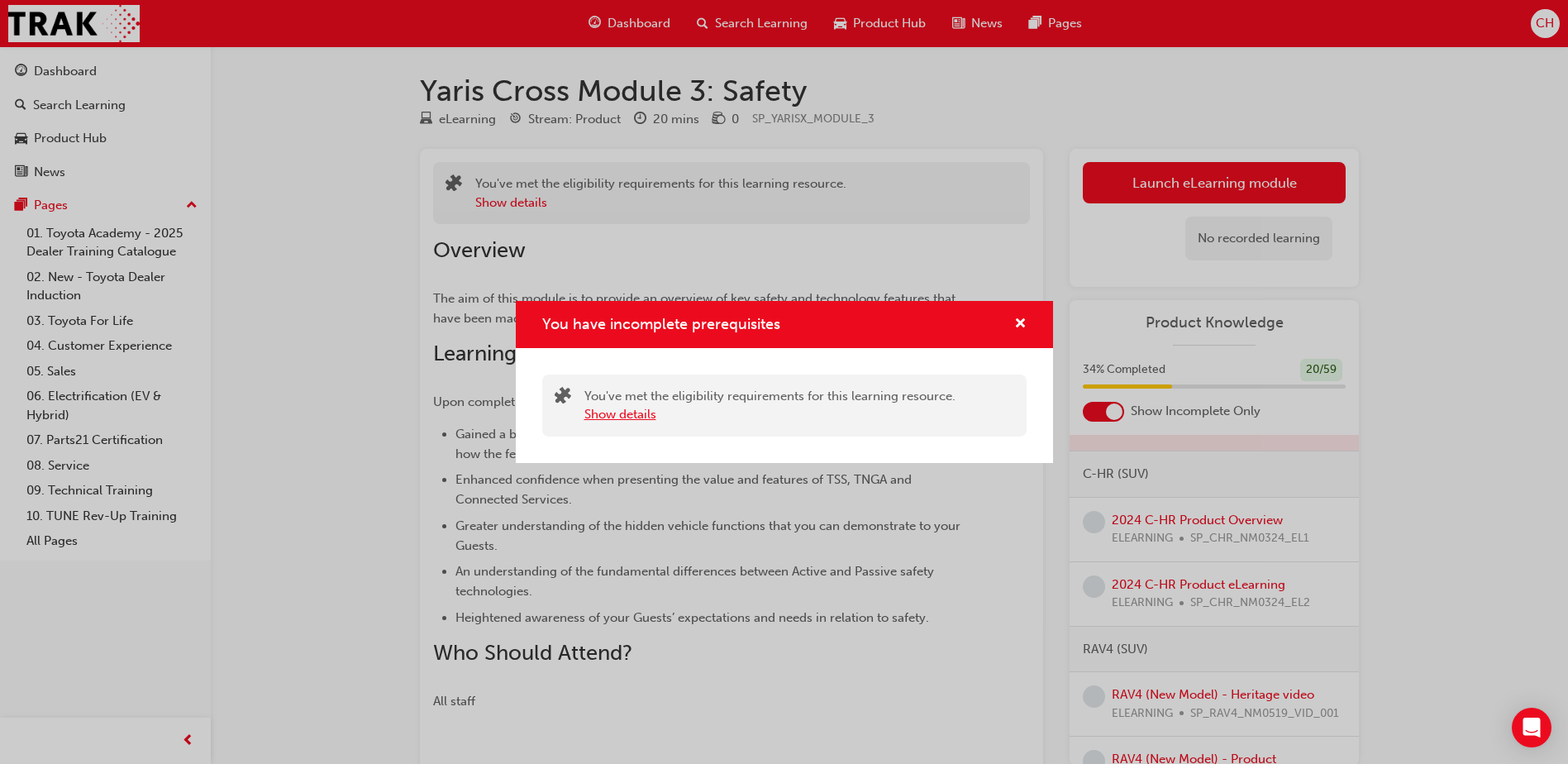
click at [638, 415] on button "Show details" at bounding box center [619, 415] width 72 height 19
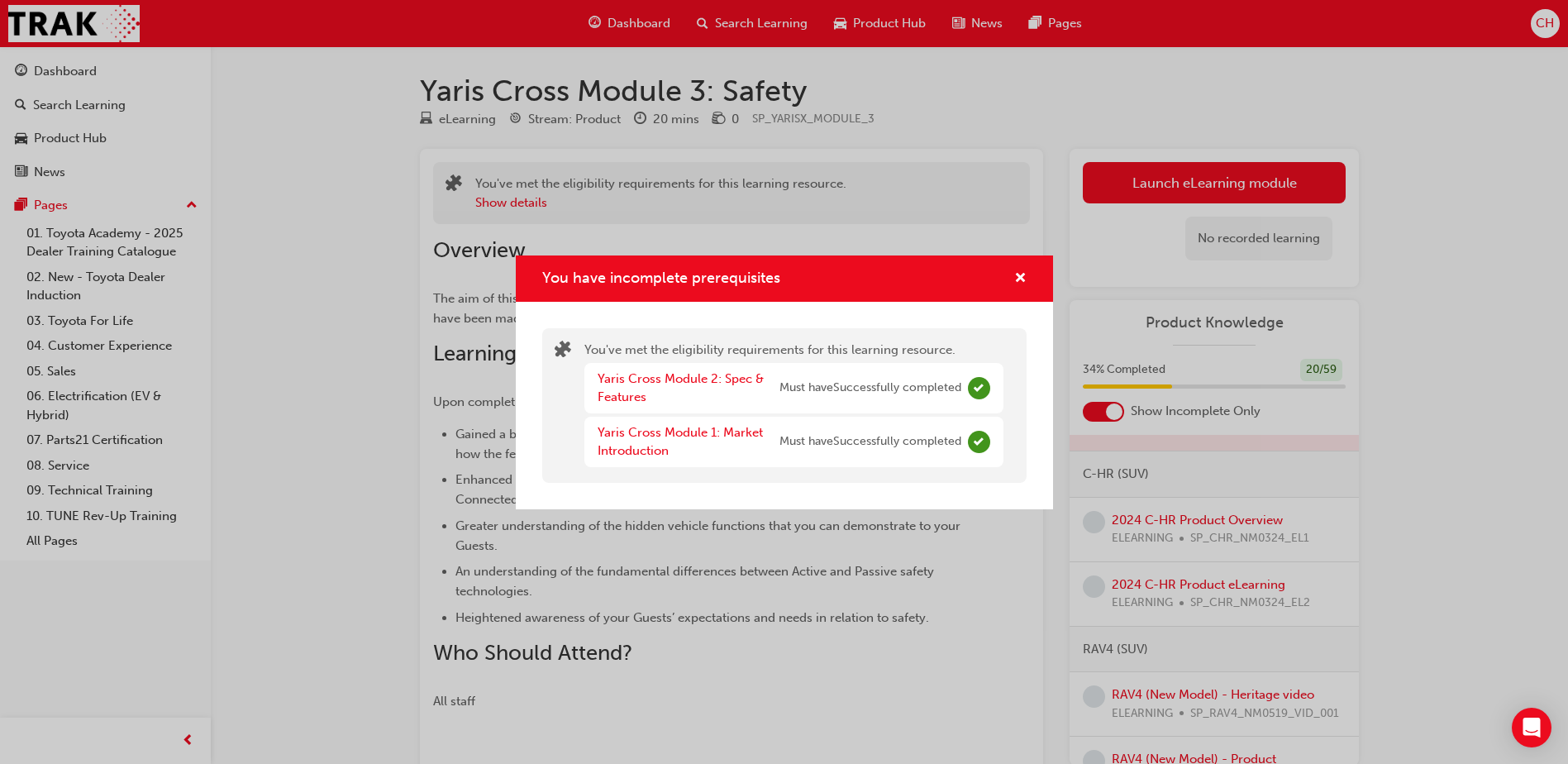
click at [631, 351] on div "You've met the eligibility requirements for this learning resource. Yaris Cross…" at bounding box center [793, 406] width 419 height 130
click at [1016, 272] on span "cross-icon" at bounding box center [1020, 279] width 12 height 15
